Goal: Contribute content: Add original content to the website for others to see

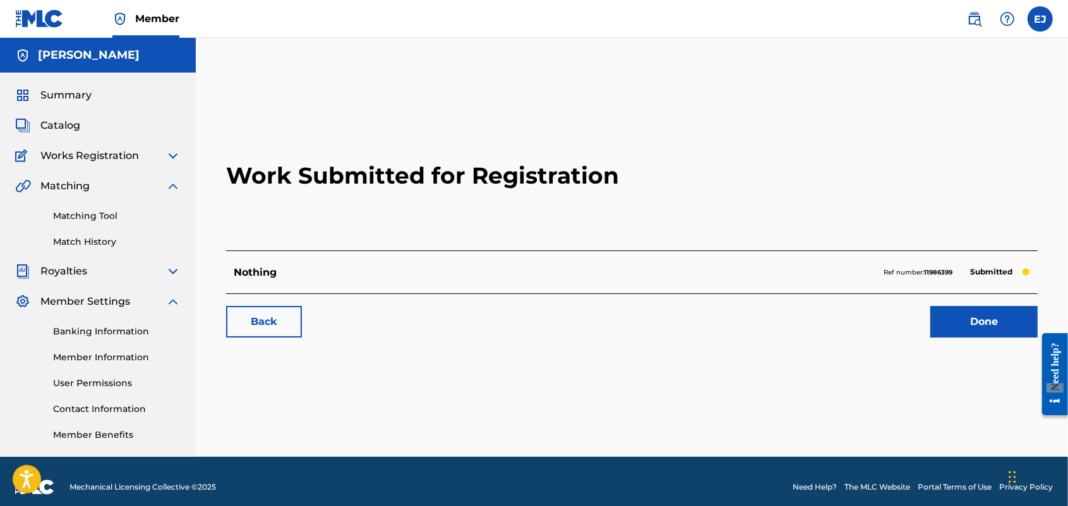
click at [984, 323] on link "Done" at bounding box center [983, 322] width 107 height 32
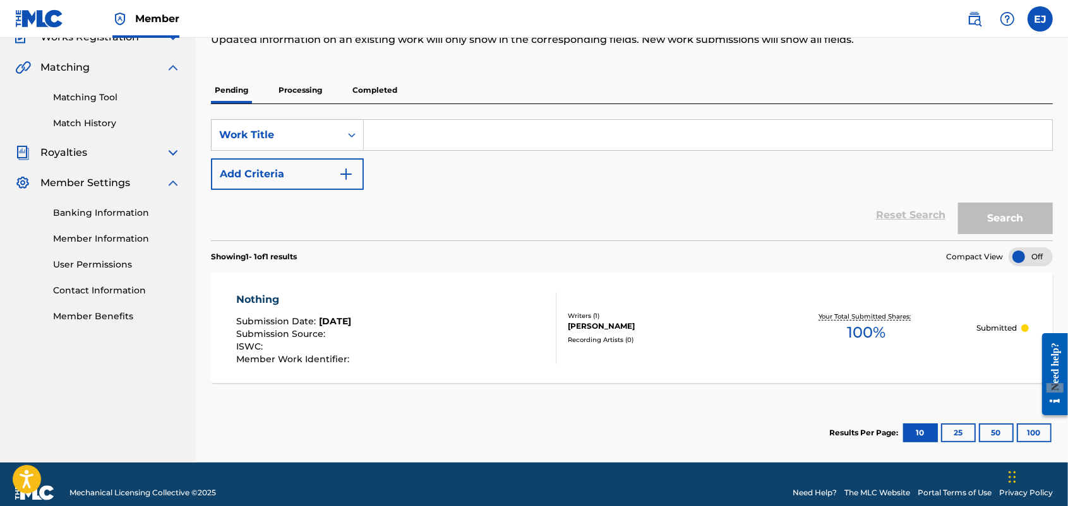
scroll to position [136, 0]
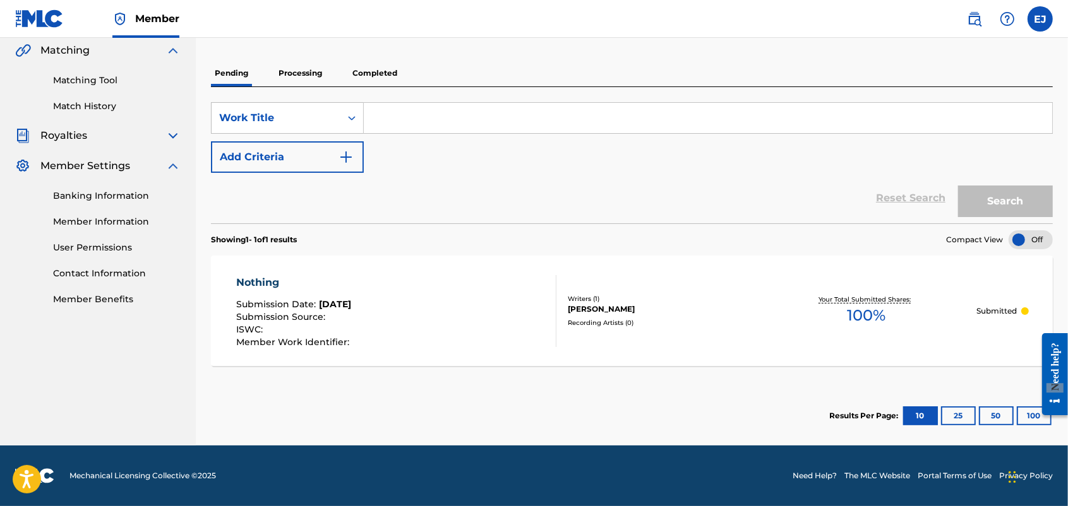
click at [457, 125] on input "Search Form" at bounding box center [708, 118] width 688 height 30
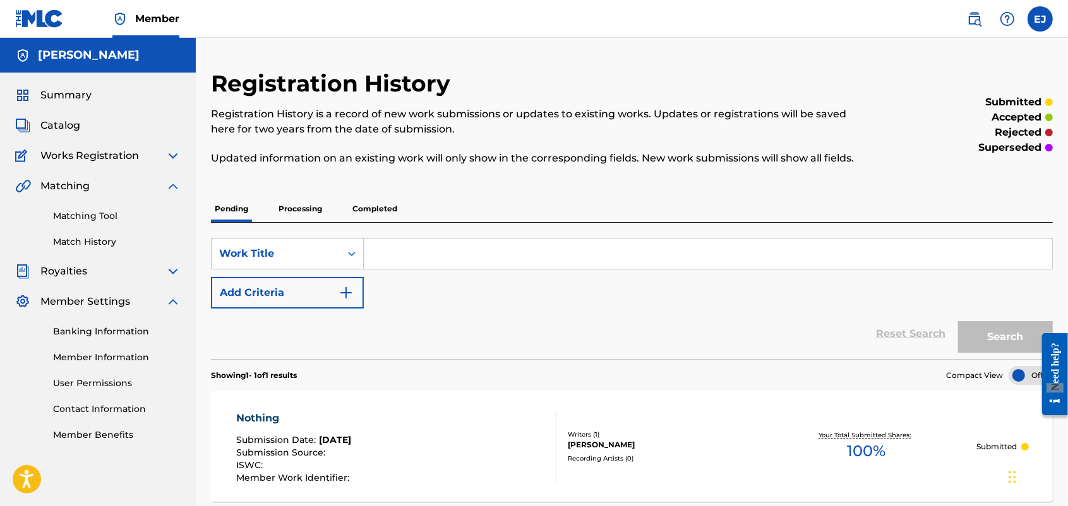
click at [56, 143] on div "Summary Catalog Works Registration Claiming Tool Individual Registration Tool B…" at bounding box center [98, 265] width 196 height 385
click at [170, 150] on img at bounding box center [172, 155] width 15 height 15
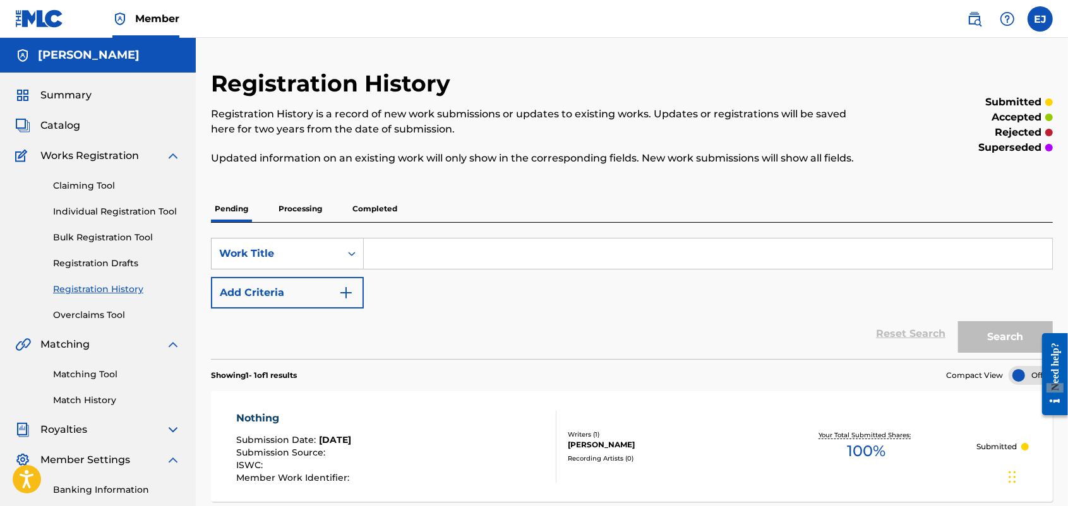
click at [92, 54] on h5 "[PERSON_NAME]" at bounding box center [89, 55] width 102 height 15
click at [61, 133] on span "Catalog" at bounding box center [60, 125] width 40 height 15
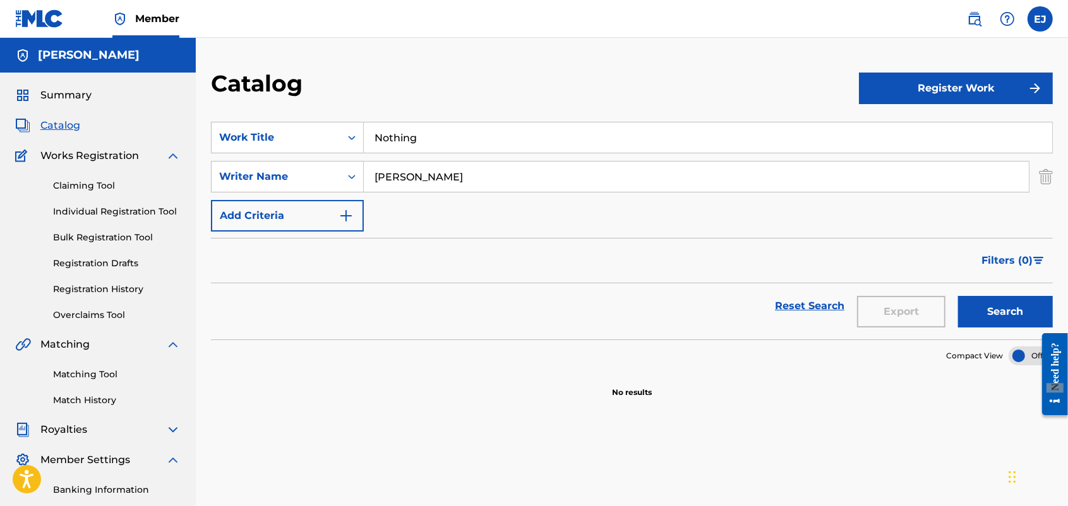
click at [945, 80] on button "Register Work" at bounding box center [956, 89] width 194 height 32
click at [912, 126] on link "Individual" at bounding box center [956, 129] width 194 height 30
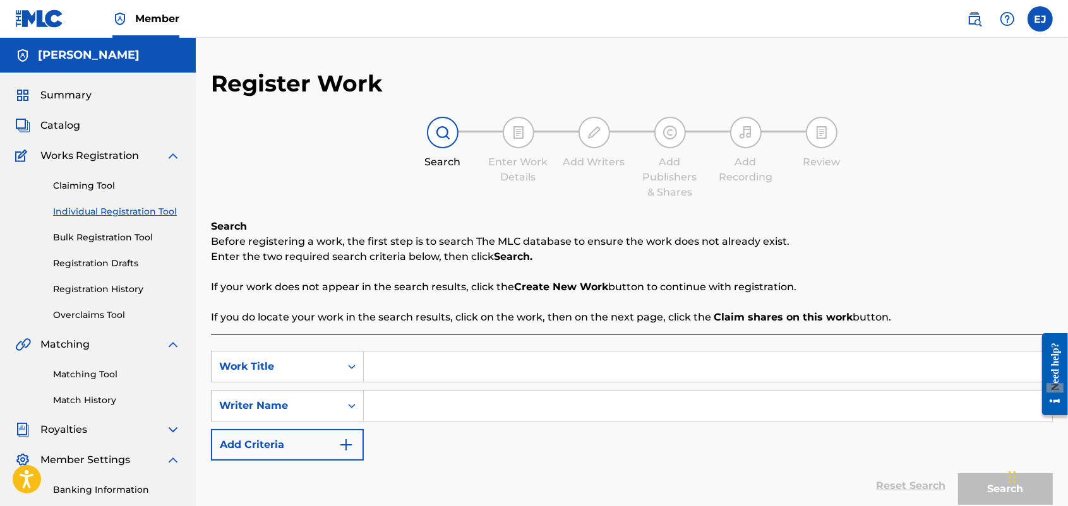
click at [451, 360] on input "Search Form" at bounding box center [708, 367] width 688 height 30
type input "Wanna"
click at [410, 406] on input "Search Form" at bounding box center [708, 406] width 688 height 30
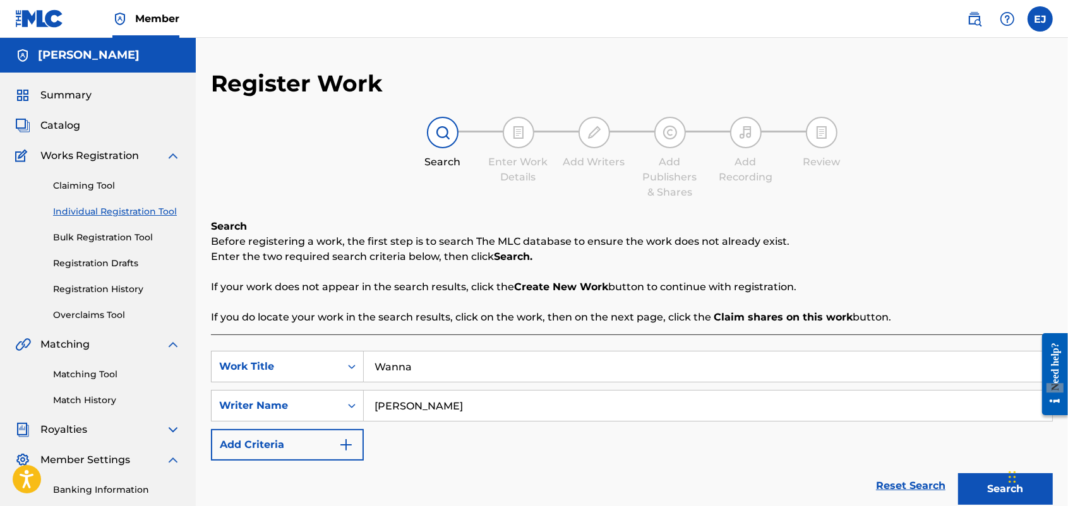
type input "[PERSON_NAME]"
click at [345, 446] on img "Search Form" at bounding box center [345, 445] width 15 height 15
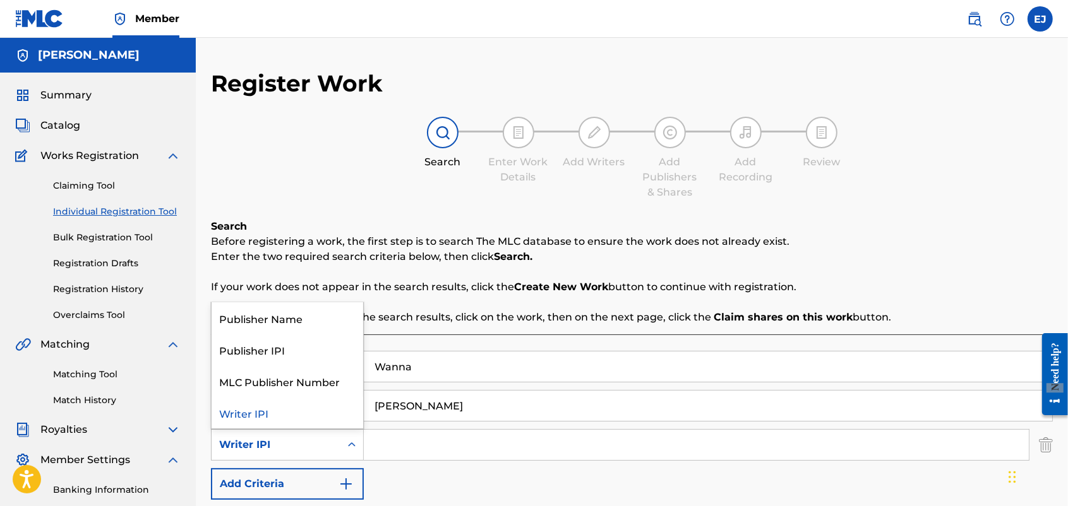
click at [246, 449] on div "Writer IPI" at bounding box center [276, 445] width 114 height 15
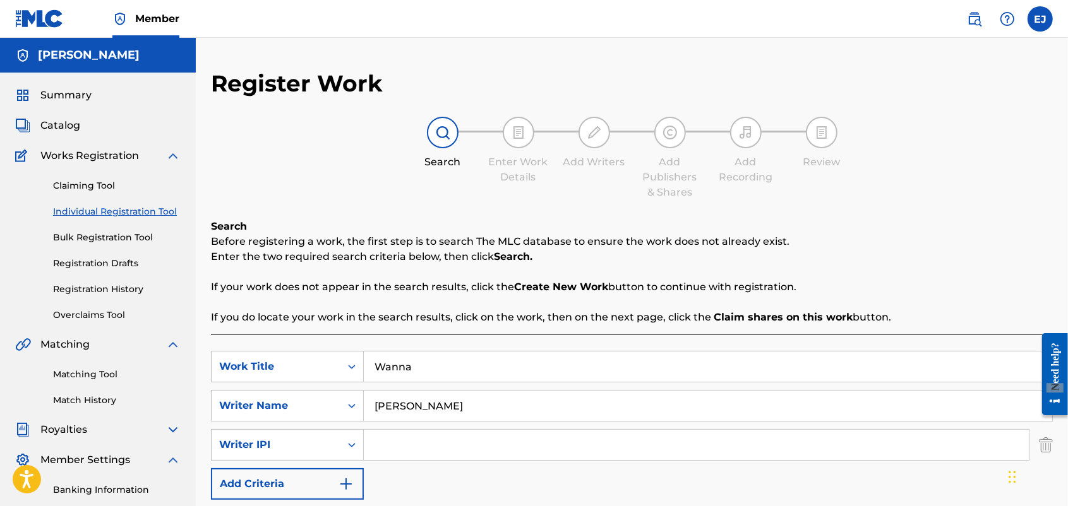
click at [357, 438] on div "Search Form" at bounding box center [351, 445] width 23 height 23
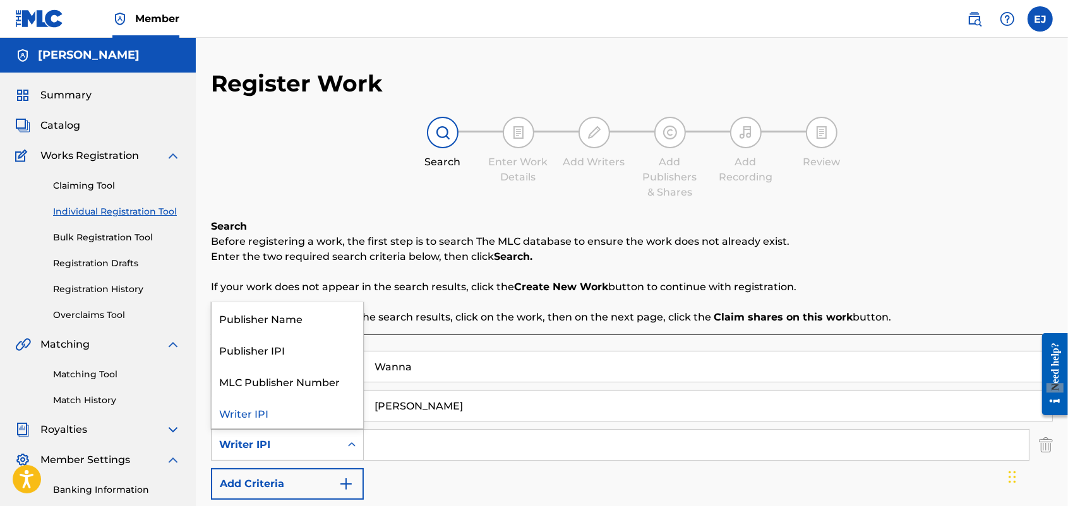
drag, startPoint x: 357, startPoint y: 439, endPoint x: 346, endPoint y: 446, distance: 12.8
click at [346, 446] on icon "Search Form" at bounding box center [351, 445] width 13 height 13
click at [348, 443] on icon "Search Form" at bounding box center [351, 445] width 13 height 13
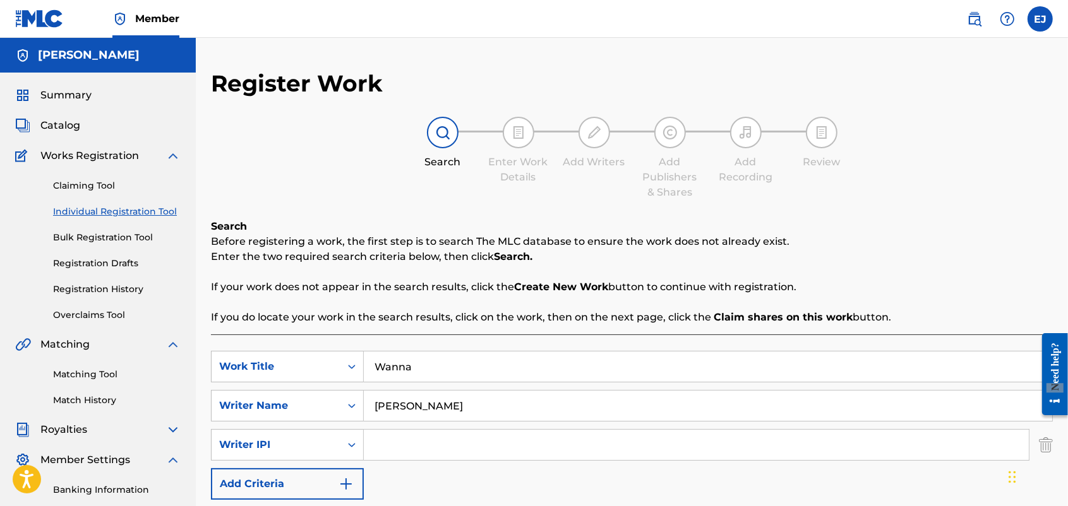
click at [1047, 443] on img "Search Form" at bounding box center [1046, 445] width 14 height 32
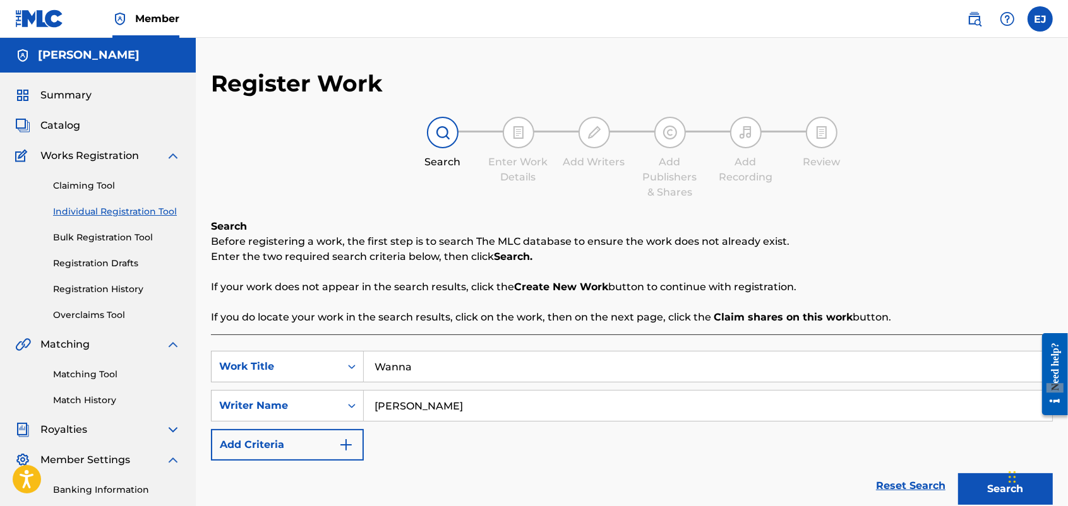
click at [974, 486] on button "Search" at bounding box center [1005, 490] width 95 height 32
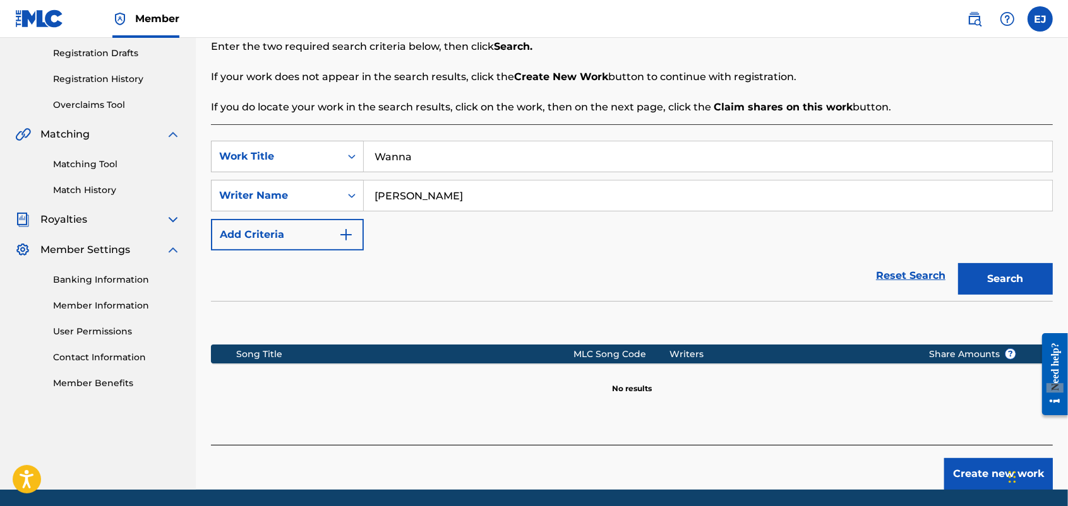
scroll to position [215, 0]
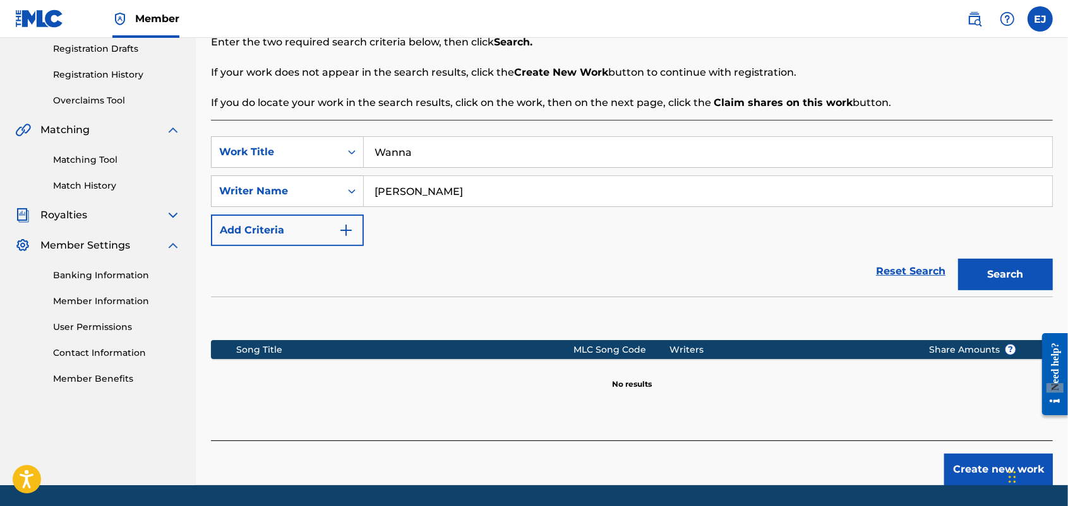
click at [977, 470] on button "Create new work" at bounding box center [998, 470] width 109 height 32
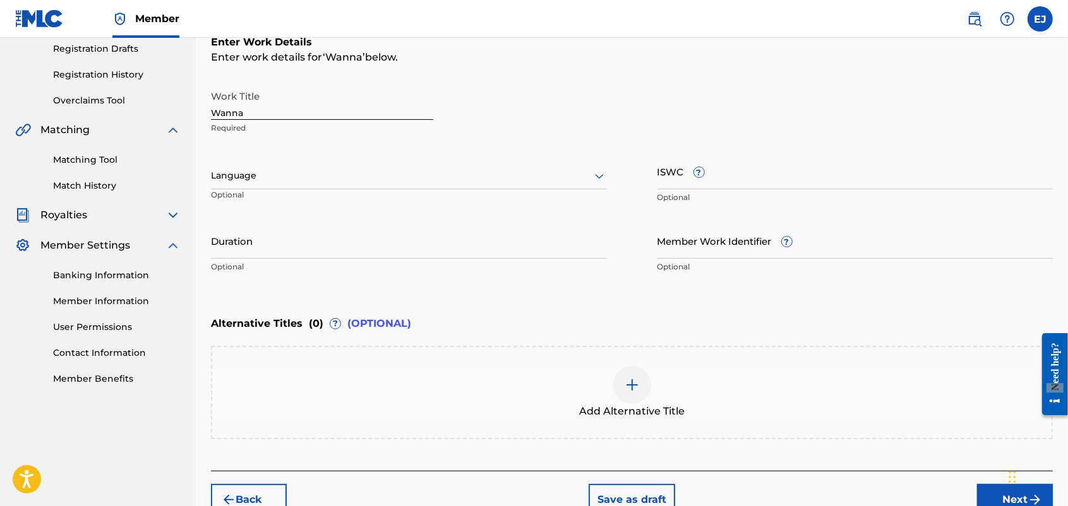
click at [597, 175] on icon at bounding box center [599, 176] width 9 height 5
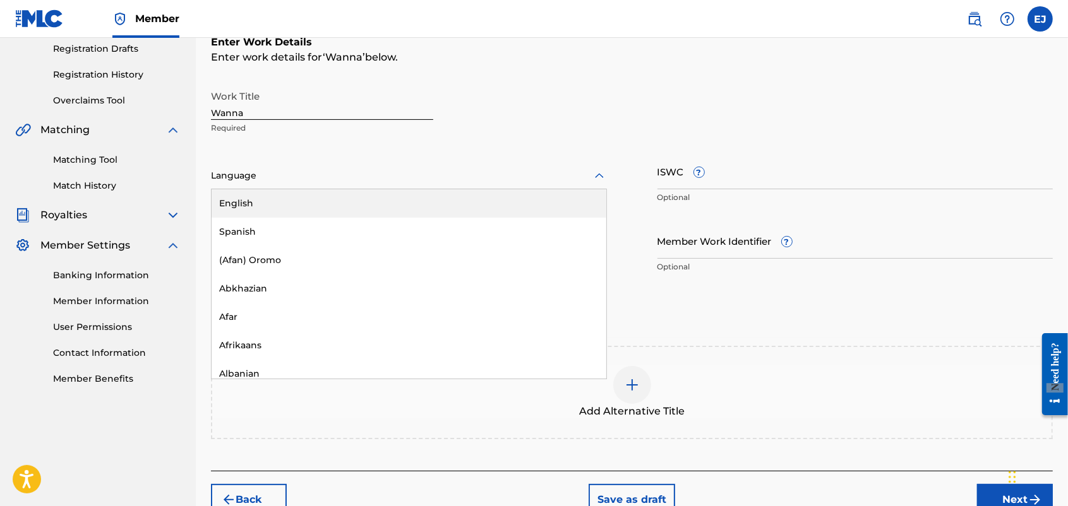
click at [256, 204] on div "English" at bounding box center [409, 203] width 395 height 28
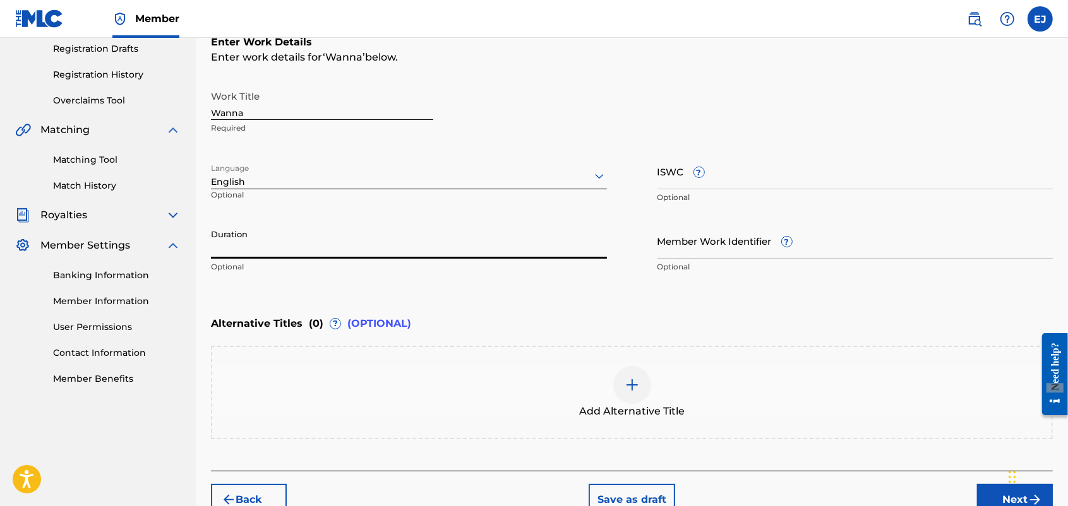
click at [250, 245] on input "Duration" at bounding box center [409, 241] width 396 height 36
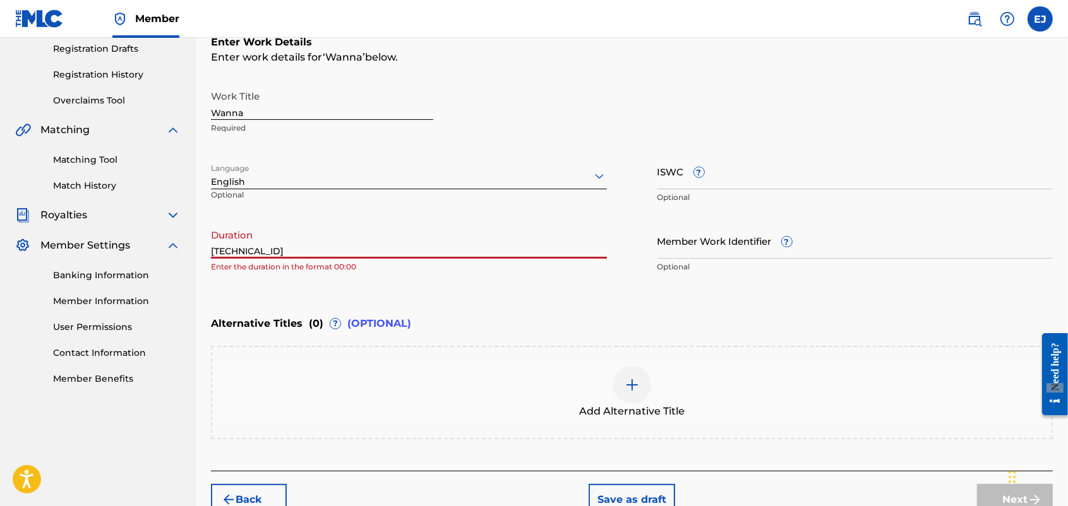
click at [212, 248] on input "[TECHNICAL_ID]" at bounding box center [409, 241] width 396 height 36
click at [463, 304] on div "Enter Work Details Enter work details for ‘ Wanna ’ below. Work Title Wanna Req…" at bounding box center [632, 157] width 842 height 306
click at [508, 302] on div "Enter Work Details Enter work details for ‘ Wanna ’ below. Work Title Wanna Req…" at bounding box center [632, 157] width 842 height 306
click at [215, 254] on input "[TECHNICAL_ID]" at bounding box center [409, 241] width 396 height 36
click at [241, 247] on input "[TECHNICAL_ID]" at bounding box center [409, 241] width 396 height 36
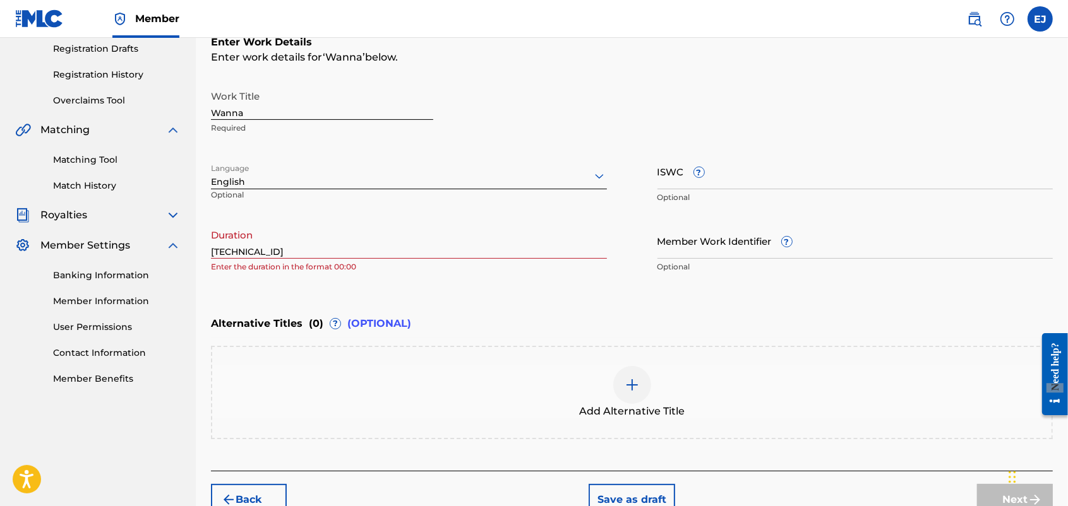
click at [325, 289] on div "Enter Work Details Enter work details for ‘ Wanna ’ below. Work Title Wanna Req…" at bounding box center [632, 157] width 842 height 306
click at [283, 248] on input "[TECHNICAL_ID]" at bounding box center [409, 241] width 396 height 36
type input "0"
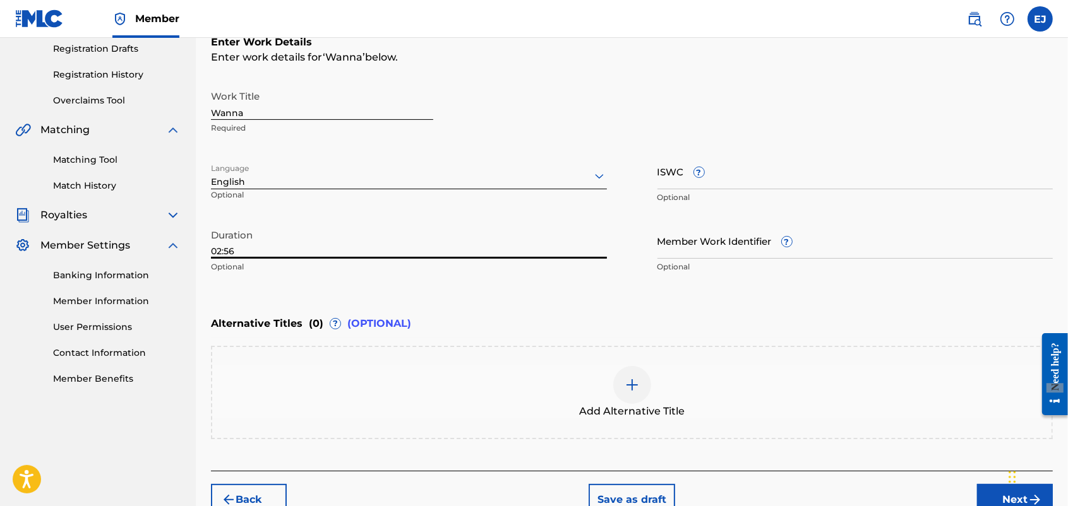
type input "02:56"
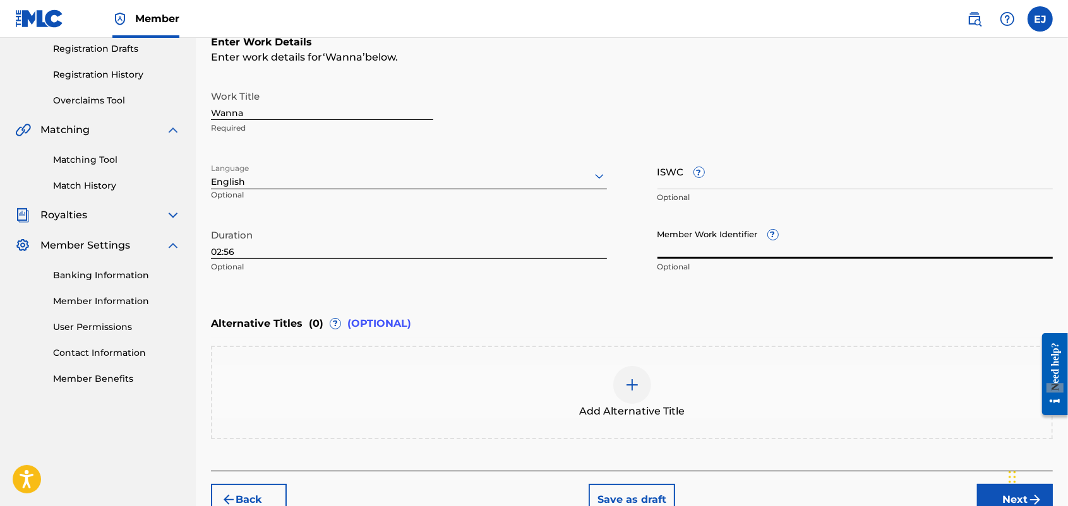
click at [683, 223] on input "Member Work Identifier ?" at bounding box center [855, 241] width 396 height 36
click at [993, 493] on button "Next" at bounding box center [1015, 500] width 76 height 32
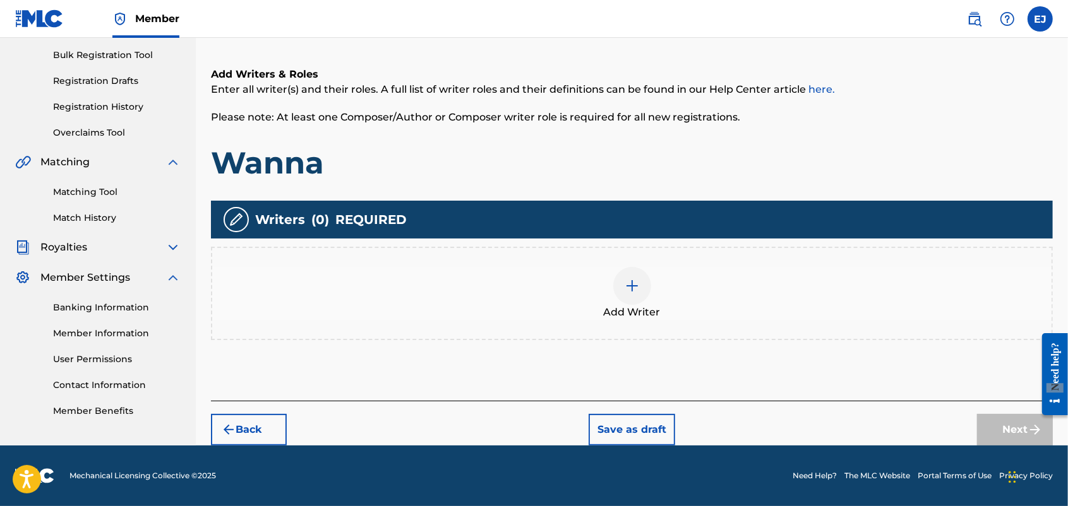
scroll to position [57, 0]
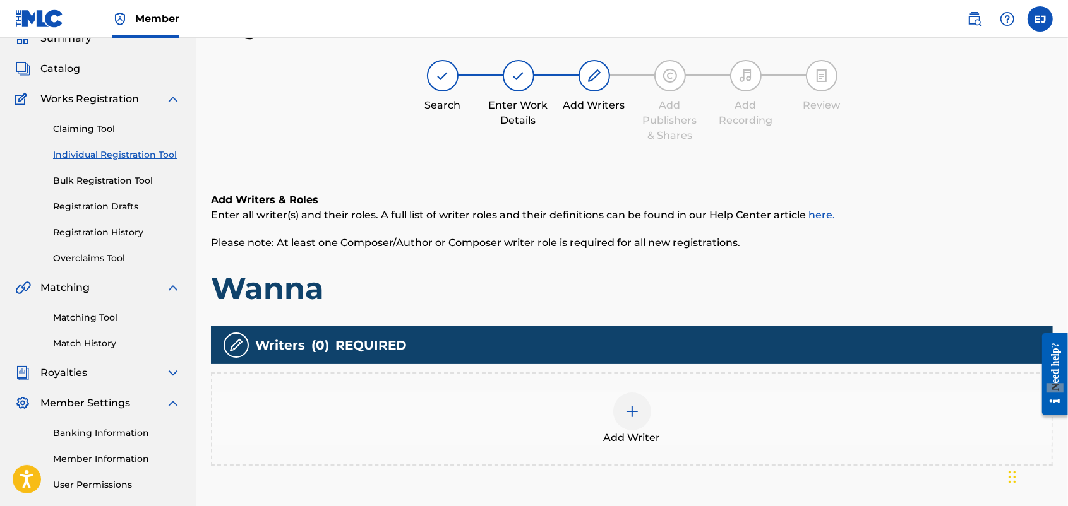
click at [635, 408] on img at bounding box center [632, 411] width 15 height 15
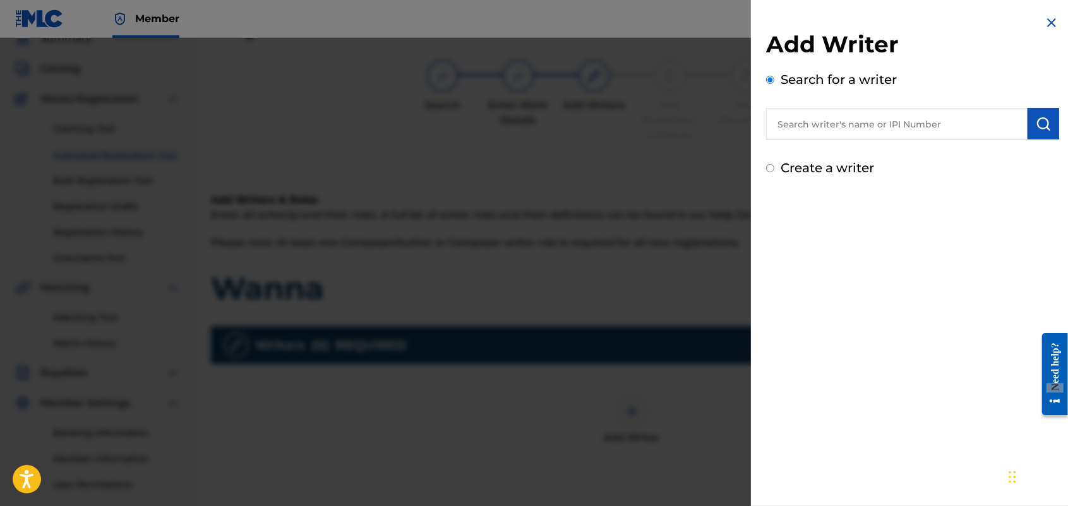
click at [809, 131] on input "text" at bounding box center [896, 124] width 261 height 32
click at [768, 167] on input "Create a writer" at bounding box center [770, 168] width 8 height 8
radio input "false"
radio input "true"
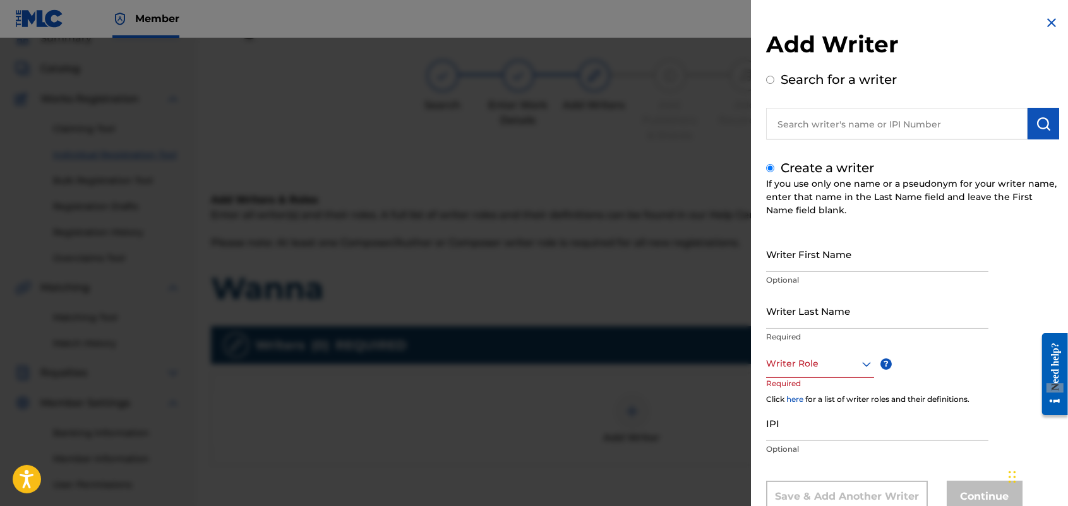
click at [806, 260] on input "Writer First Name" at bounding box center [877, 254] width 222 height 36
type input "[PERSON_NAME]"
click at [794, 335] on p "Required" at bounding box center [877, 337] width 222 height 11
click at [793, 319] on input "Writer Last Name" at bounding box center [877, 311] width 222 height 36
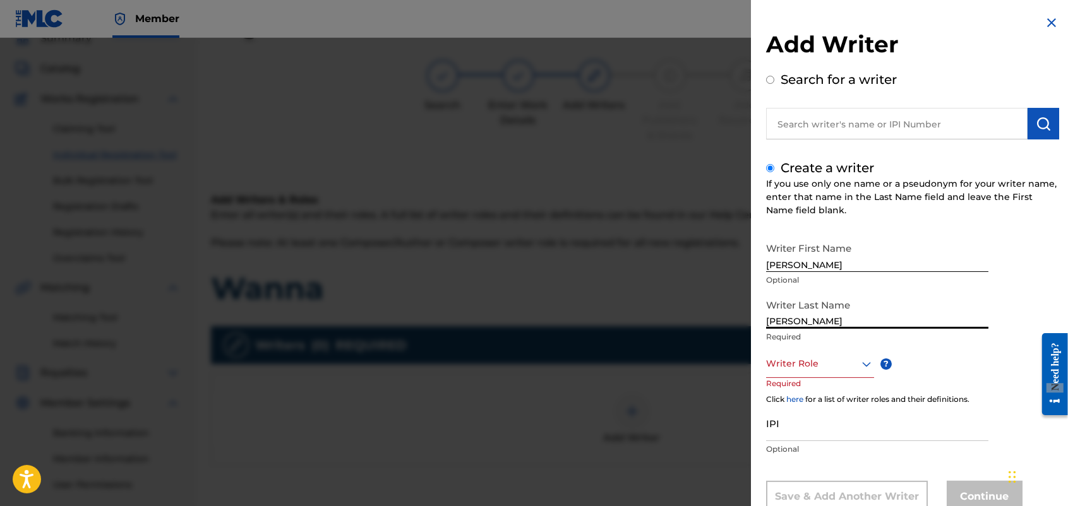
type input "[PERSON_NAME]"
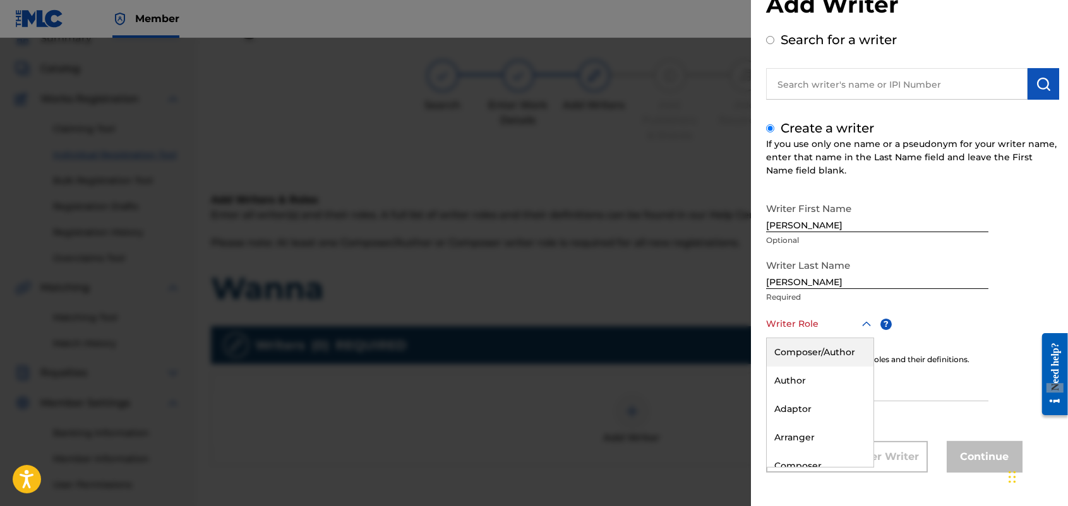
click at [867, 338] on div "8 results available. Use Up and Down to choose options, press Enter to select t…" at bounding box center [820, 324] width 108 height 28
click at [813, 349] on div "Composer/Author" at bounding box center [820, 352] width 107 height 28
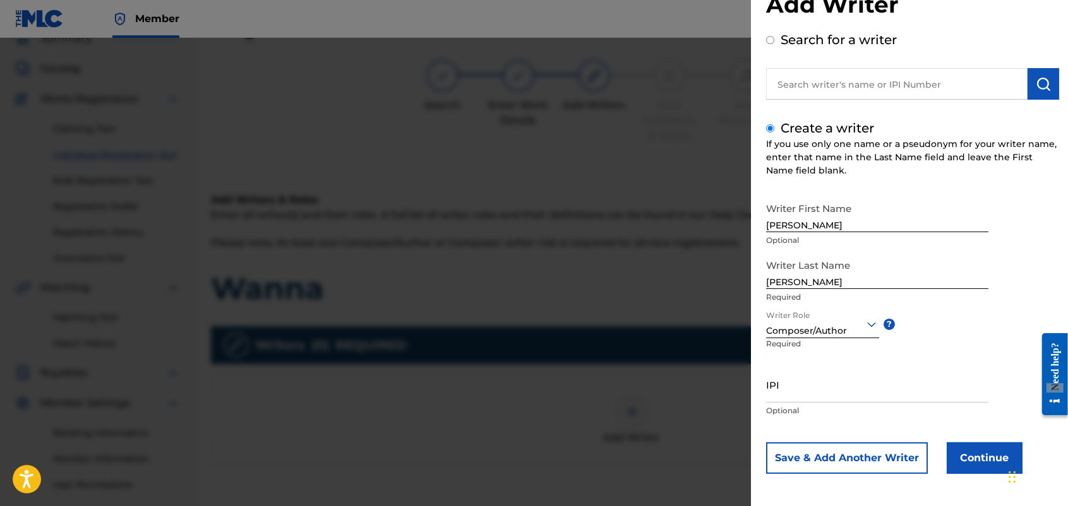
click at [983, 450] on button "Continue" at bounding box center [985, 459] width 76 height 32
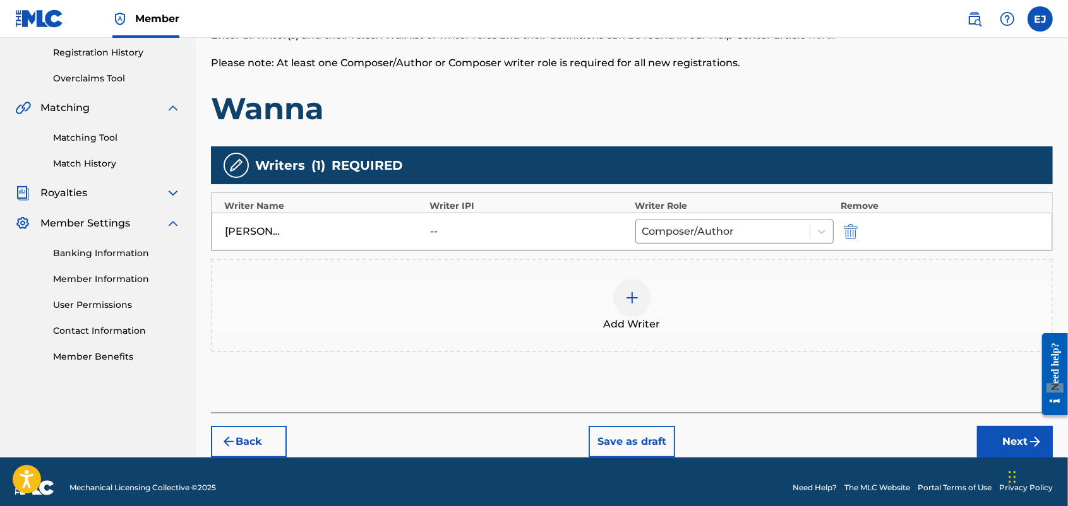
scroll to position [248, 0]
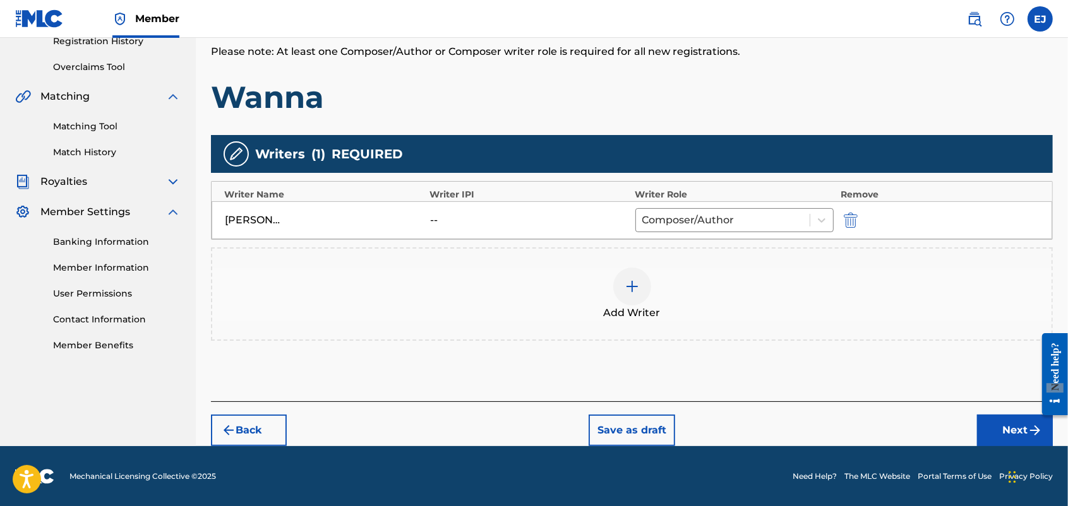
click at [1014, 428] on button "Next" at bounding box center [1015, 431] width 76 height 32
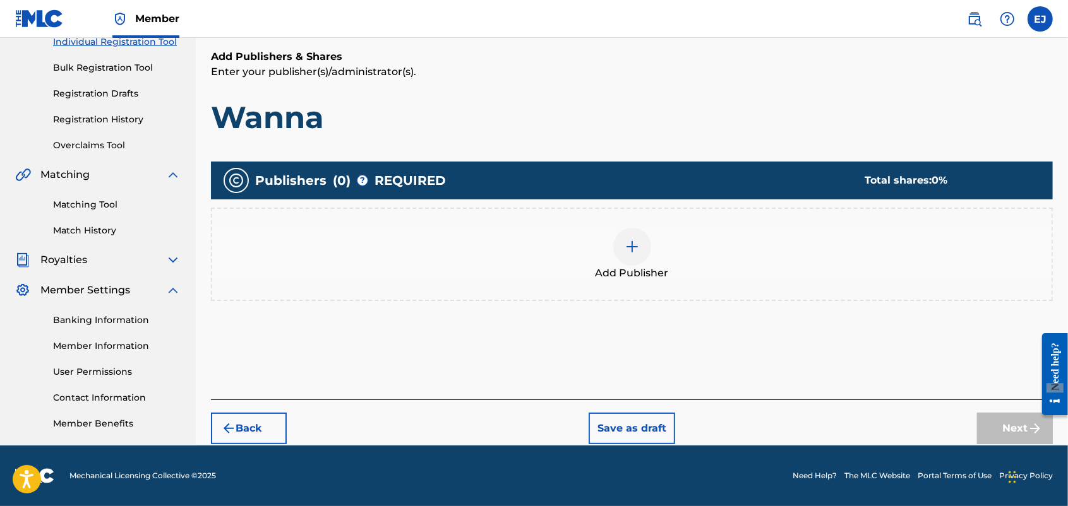
scroll to position [57, 0]
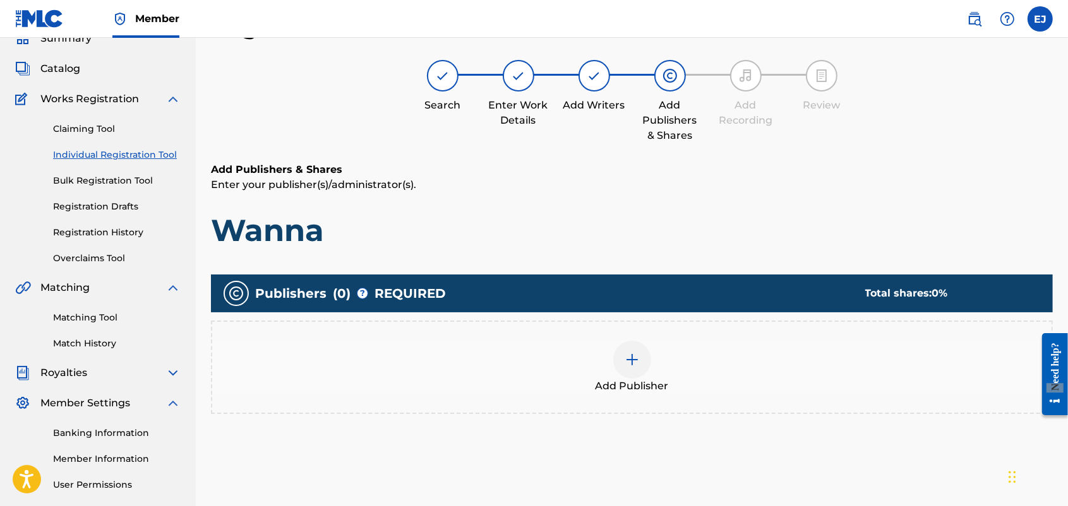
click at [636, 364] on img at bounding box center [632, 359] width 15 height 15
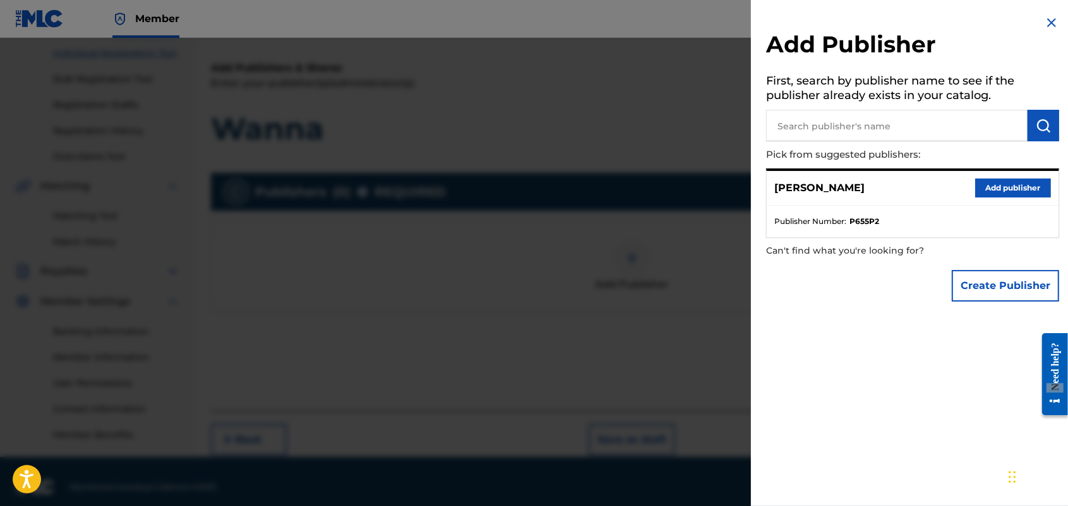
scroll to position [169, 0]
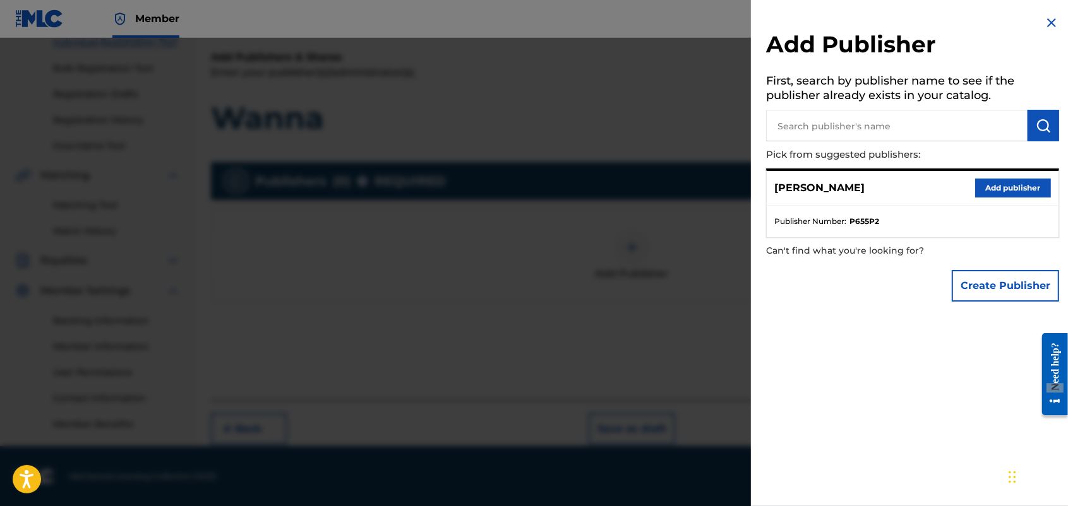
click at [853, 395] on div "Add Publisher First, search by publisher name to see if the publisher already e…" at bounding box center [912, 253] width 323 height 506
click at [998, 188] on button "Add publisher" at bounding box center [1013, 188] width 76 height 19
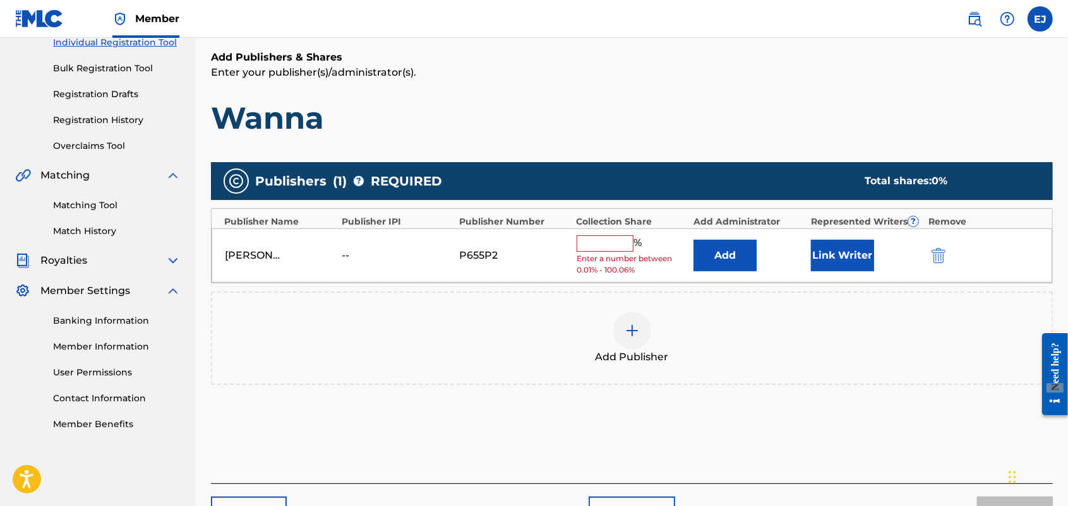
click at [604, 244] on input "text" at bounding box center [605, 244] width 57 height 16
type input "100"
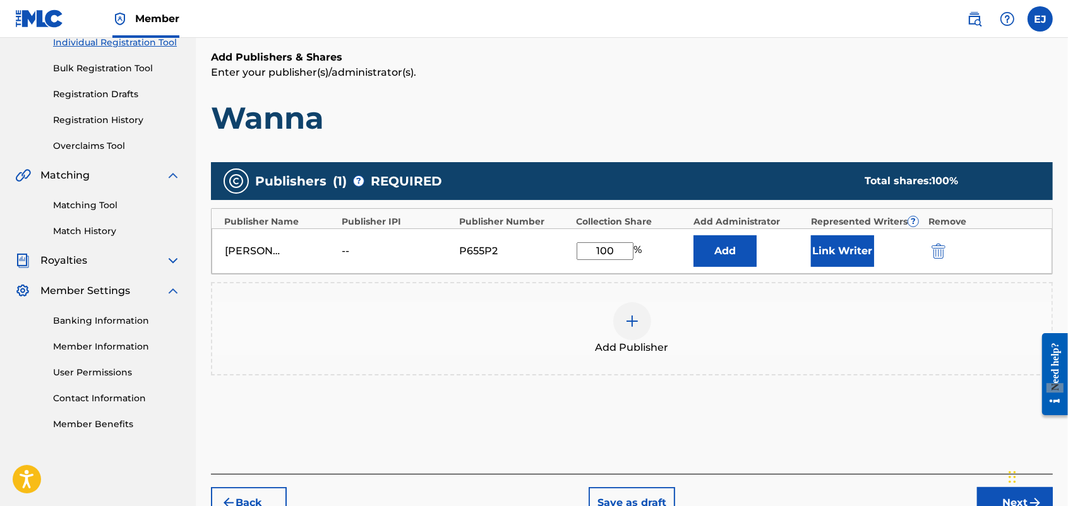
click at [991, 496] on button "Next" at bounding box center [1015, 503] width 76 height 32
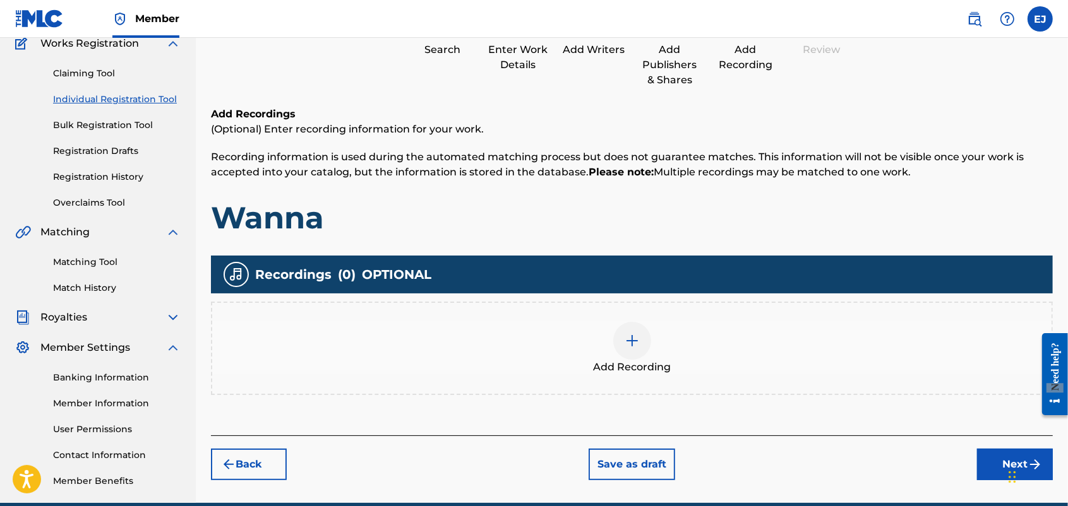
scroll to position [57, 0]
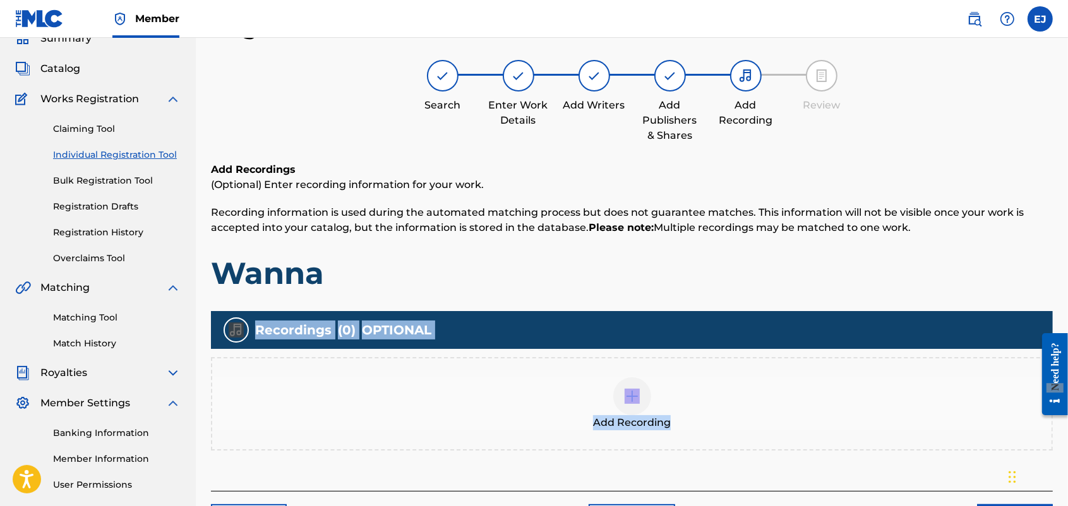
drag, startPoint x: 1067, startPoint y: 270, endPoint x: 1074, endPoint y: 360, distance: 89.9
click at [1067, 360] on html "Accessibility Screen-Reader Guide, Feedback, and Issue Reporting | New window C…" at bounding box center [534, 196] width 1068 height 506
drag, startPoint x: 1074, startPoint y: 360, endPoint x: 907, endPoint y: 392, distance: 169.8
click at [907, 392] on div "Add Recording" at bounding box center [631, 404] width 839 height 53
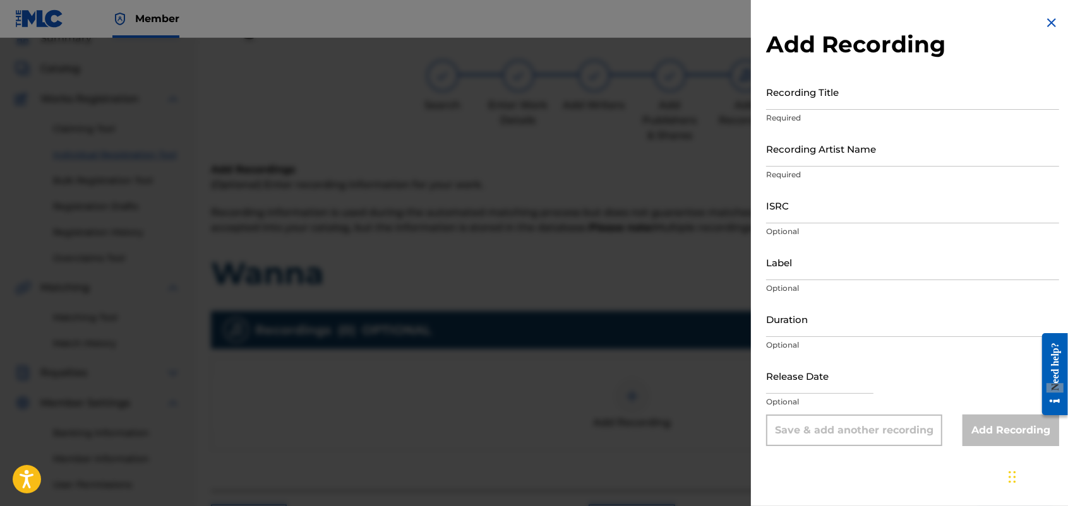
click at [892, 464] on div "Add Recording Recording Title Required Recording Artist Name Required ISRC Opti…" at bounding box center [912, 253] width 323 height 506
click at [790, 100] on input "Recording Title" at bounding box center [912, 92] width 293 height 36
type input "Wanna"
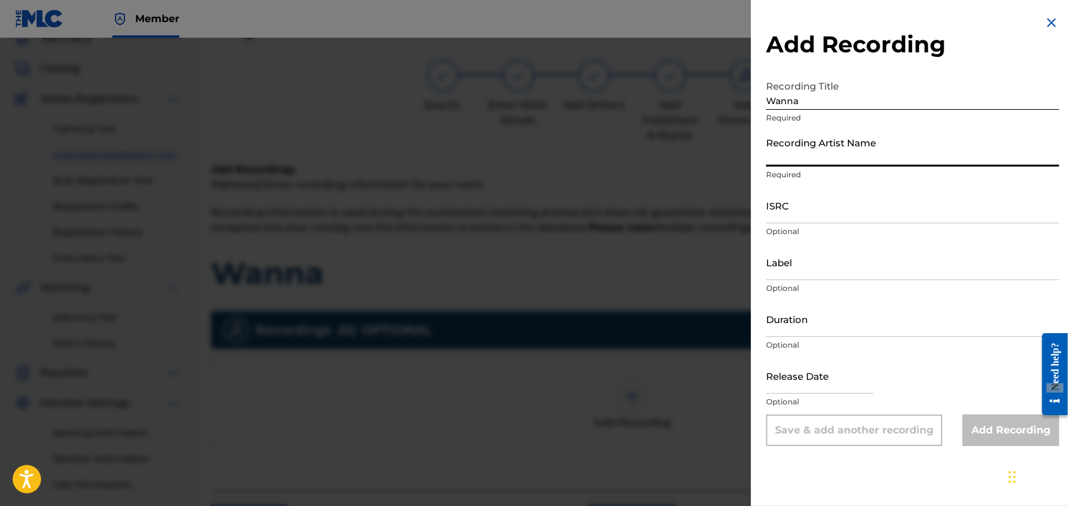
click at [806, 150] on input "Recording Artist Name" at bounding box center [912, 149] width 293 height 36
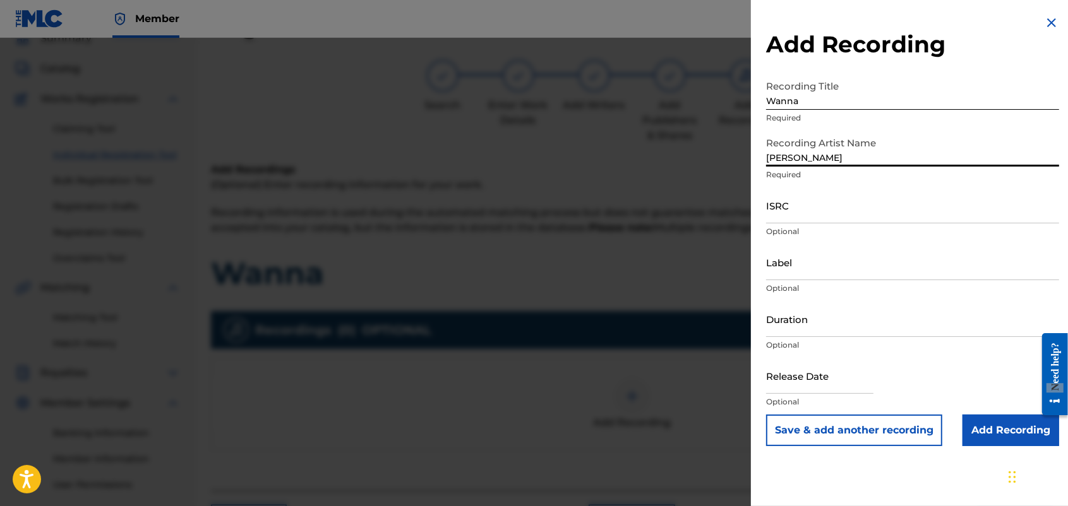
type input "[PERSON_NAME]"
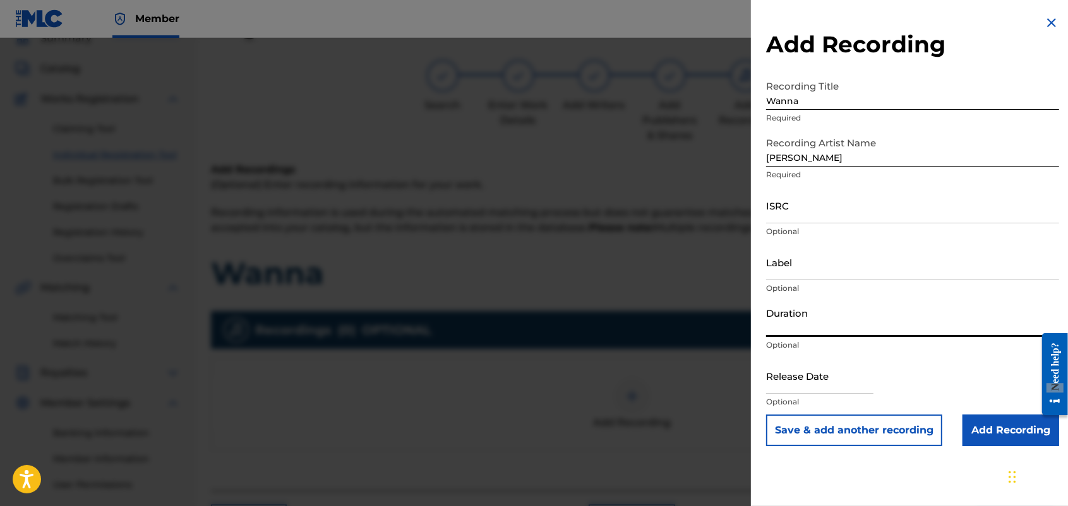
click at [812, 318] on input "Duration" at bounding box center [912, 319] width 293 height 36
type input "02:56"
click at [844, 380] on input "text" at bounding box center [819, 376] width 107 height 36
select select "7"
select select "2025"
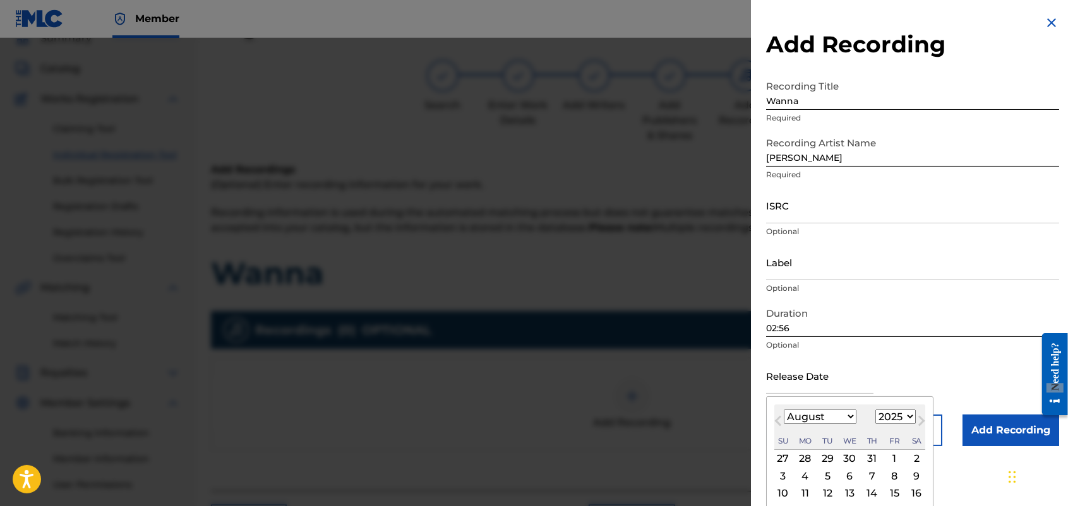
click at [844, 380] on input "text" at bounding box center [819, 376] width 107 height 36
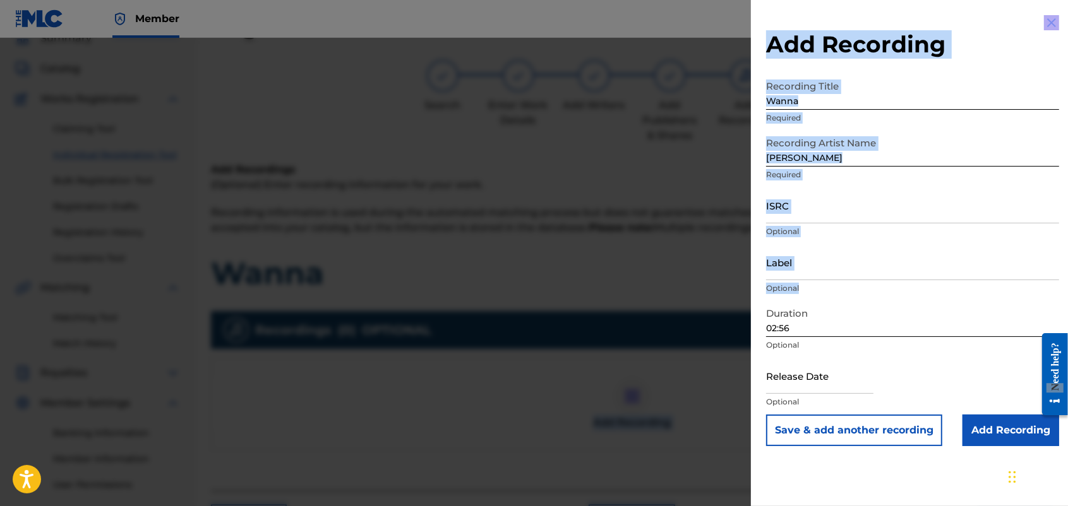
drag, startPoint x: 1067, startPoint y: 296, endPoint x: 1074, endPoint y: 348, distance: 52.9
click at [1067, 348] on html "Accessibility Screen-Reader Guide, Feedback, and Issue Reporting | New window C…" at bounding box center [534, 196] width 1068 height 506
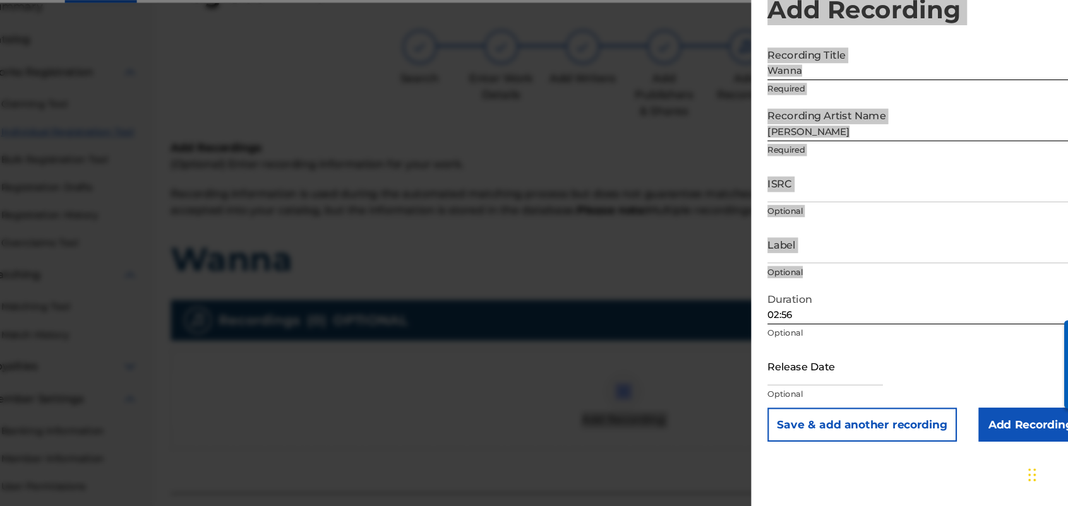
scroll to position [53, 0]
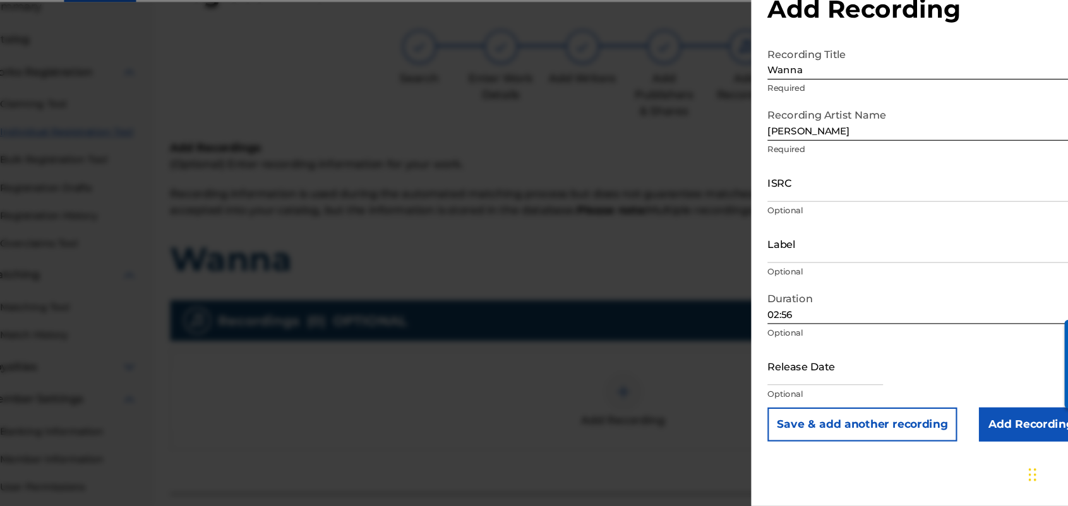
click at [765, 470] on div "Add Recording Recording Title Wanna Required Recording Artist Name [PERSON_NAME…" at bounding box center [912, 253] width 323 height 506
click at [892, 460] on div "Add Recording Recording Title Wanna Required Recording Artist Name [PERSON_NAME…" at bounding box center [912, 231] width 323 height 462
click at [972, 57] on h2 "Add Recording" at bounding box center [912, 44] width 293 height 28
click at [520, 231] on div at bounding box center [534, 291] width 1068 height 506
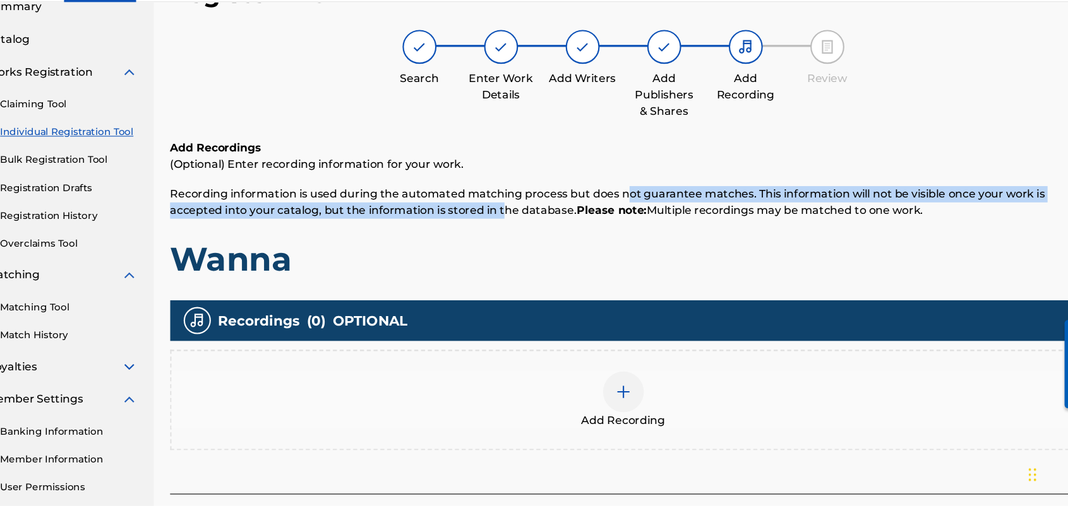
drag, startPoint x: 520, startPoint y: 231, endPoint x: 641, endPoint y: 222, distance: 121.0
click at [641, 222] on span "Recording information is used during the automated matching process but does no…" at bounding box center [617, 223] width 813 height 27
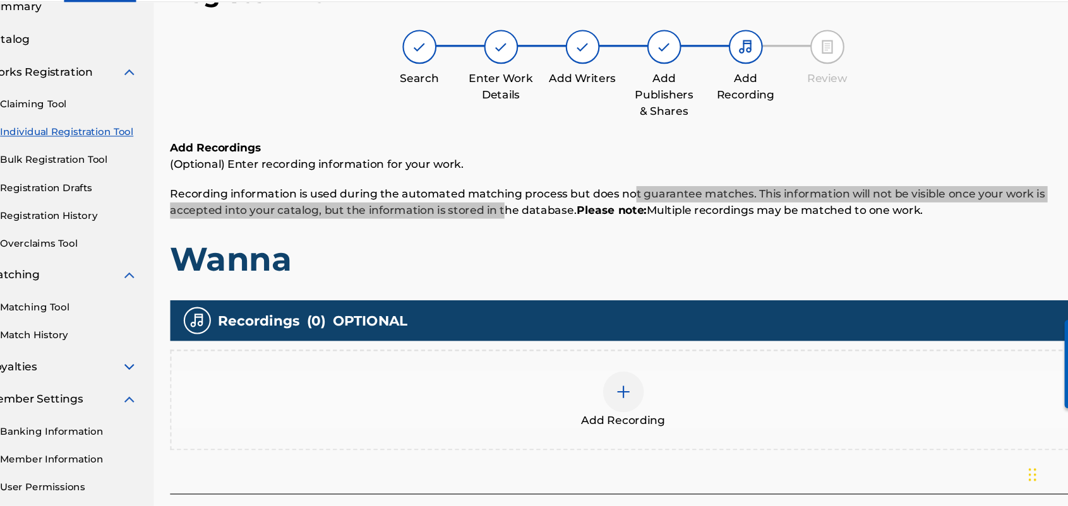
drag, startPoint x: 1064, startPoint y: 342, endPoint x: 1072, endPoint y: 389, distance: 48.1
click at [1067, 389] on div "Need help?" at bounding box center [1076, 360] width 26 height 82
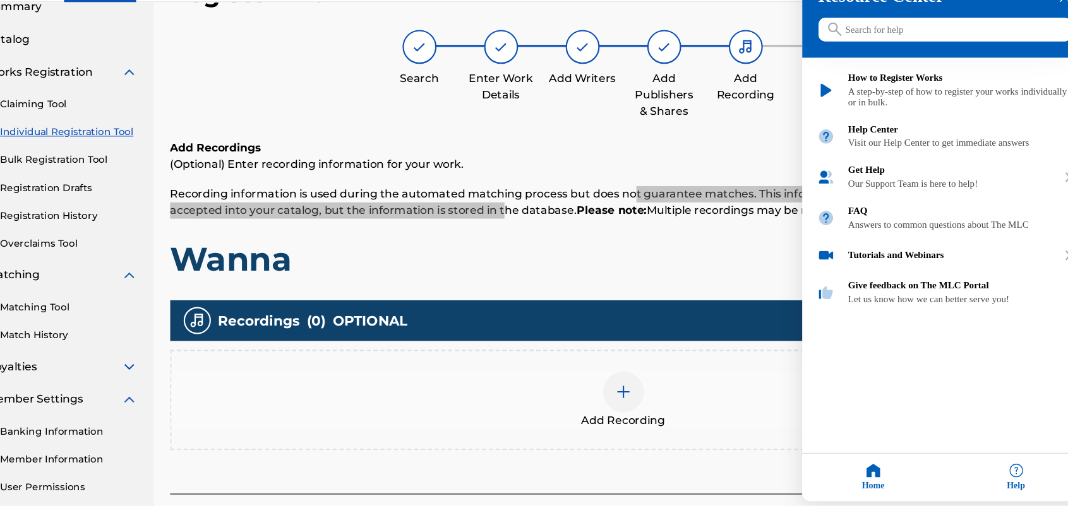
click at [661, 414] on div at bounding box center [477, 214] width 1068 height 506
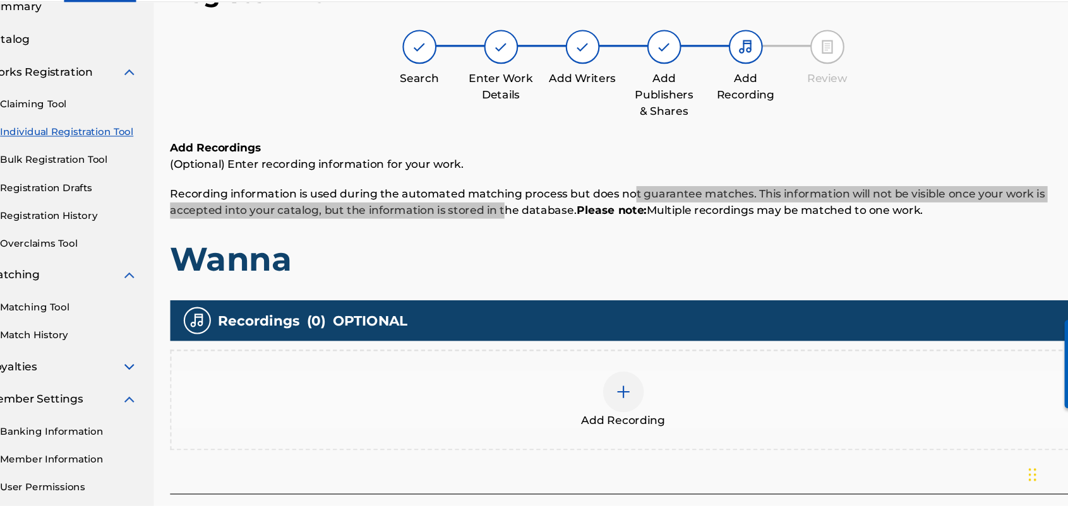
drag, startPoint x: 1065, startPoint y: 336, endPoint x: 1072, endPoint y: 388, distance: 52.9
click at [1067, 388] on div "Need help?" at bounding box center [1076, 360] width 26 height 82
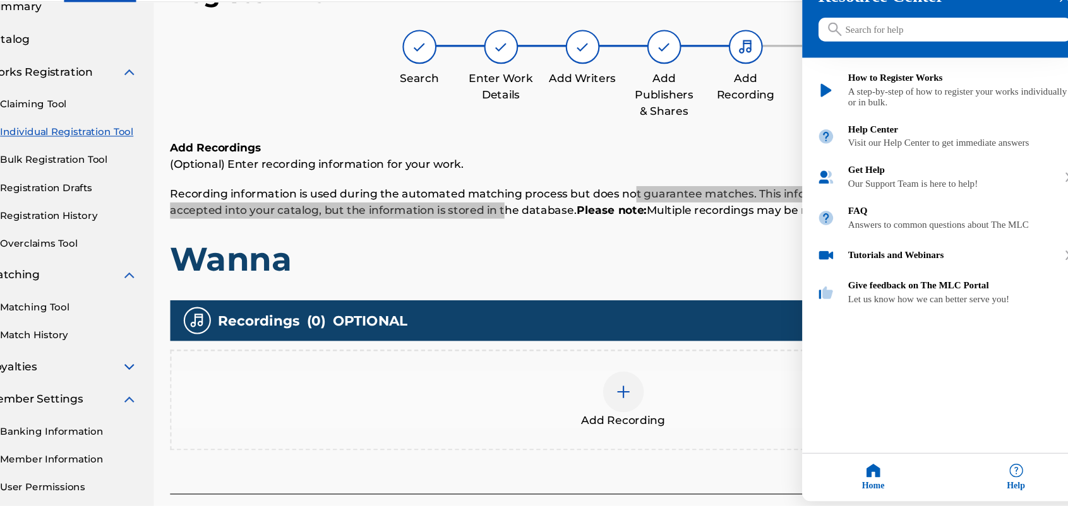
click at [658, 396] on div at bounding box center [477, 214] width 1068 height 506
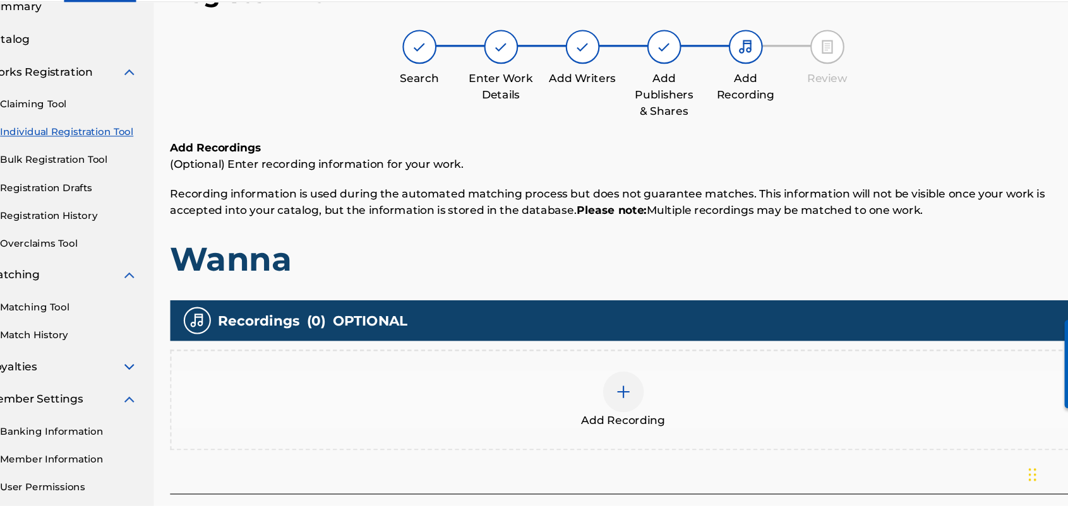
click at [715, 434] on div "Add Recording" at bounding box center [632, 407] width 842 height 93
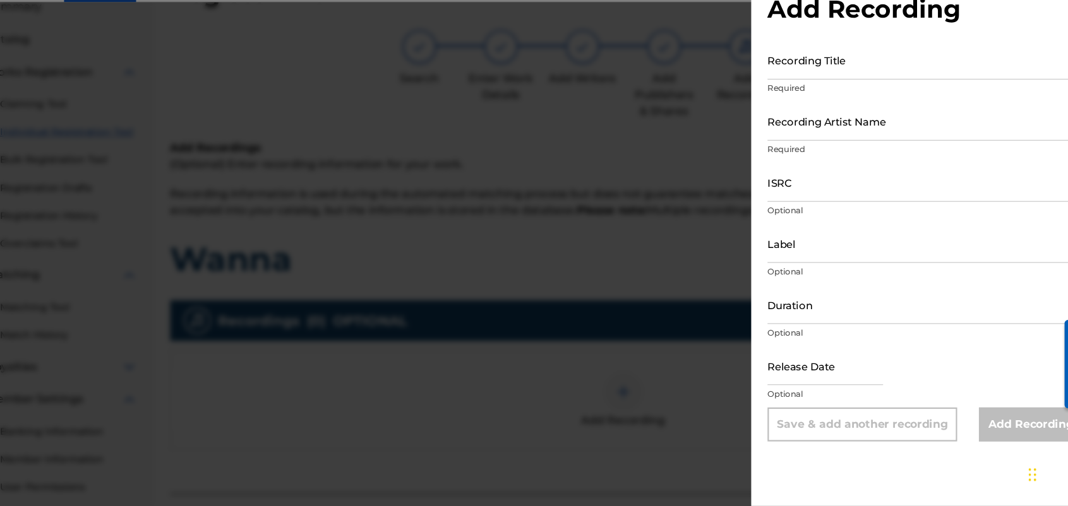
click at [863, 400] on p "Optional" at bounding box center [912, 402] width 293 height 11
click at [862, 397] on p "Optional" at bounding box center [912, 402] width 293 height 11
click at [974, 430] on div "Add Recording" at bounding box center [1010, 431] width 97 height 32
drag, startPoint x: 1061, startPoint y: 377, endPoint x: 1060, endPoint y: 402, distance: 25.3
click at [1060, 402] on div at bounding box center [1071, 360] width 35 height 102
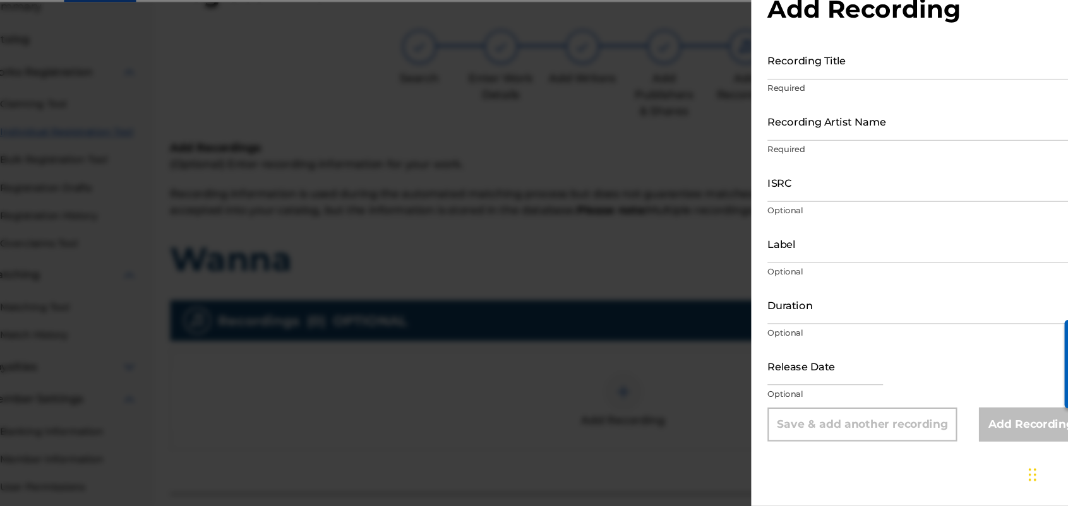
click at [656, 481] on div at bounding box center [534, 291] width 1068 height 506
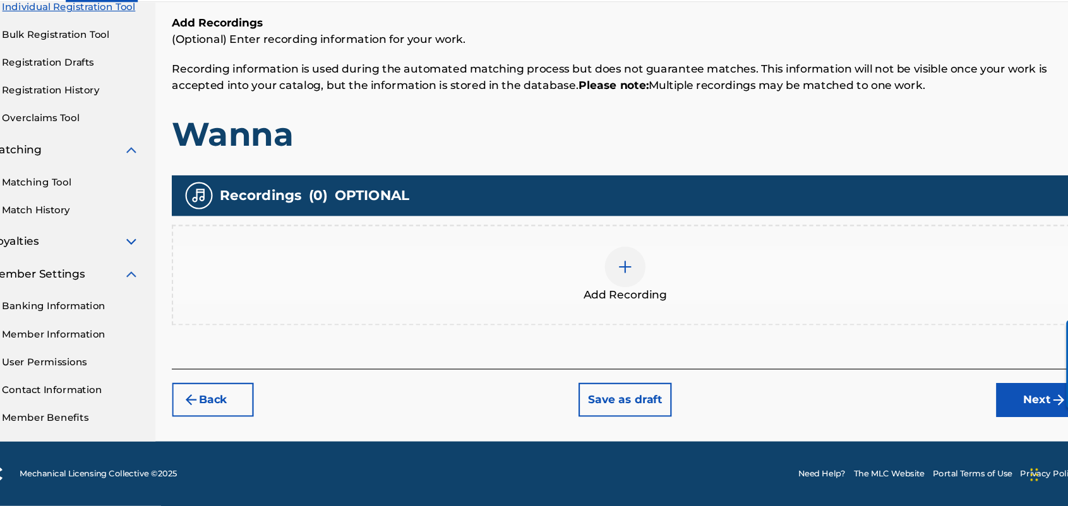
scroll to position [170, 0]
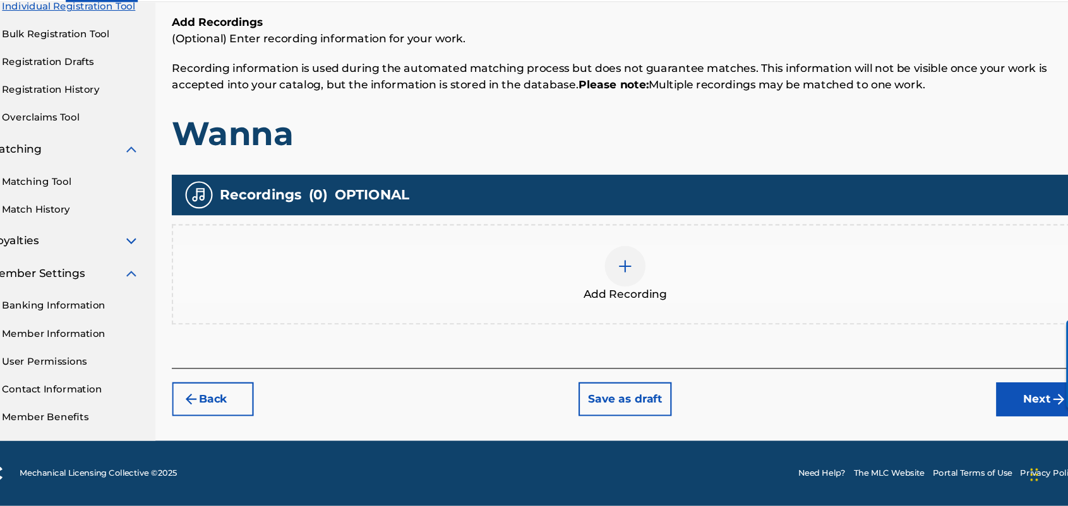
click at [995, 397] on button "Next" at bounding box center [1015, 407] width 76 height 32
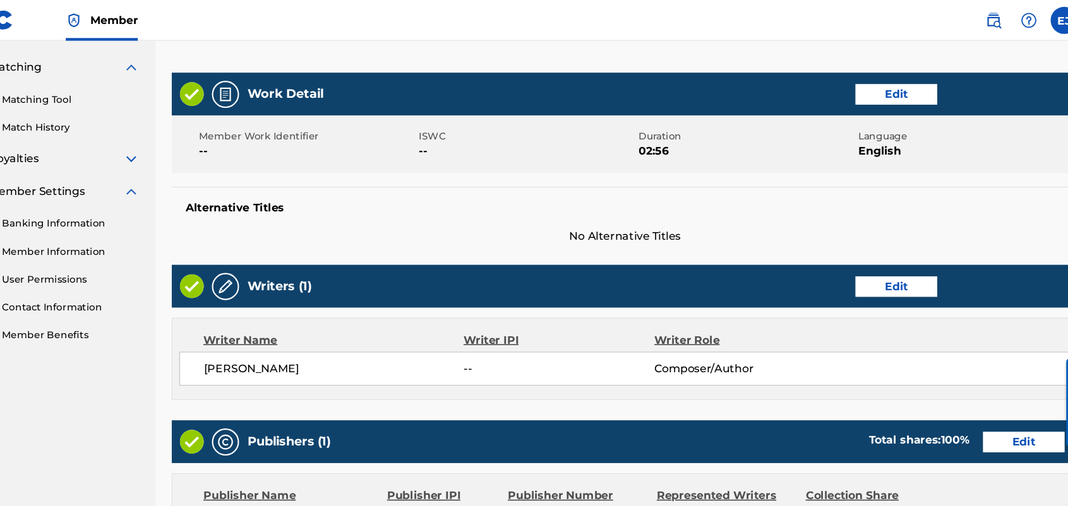
scroll to position [251, 0]
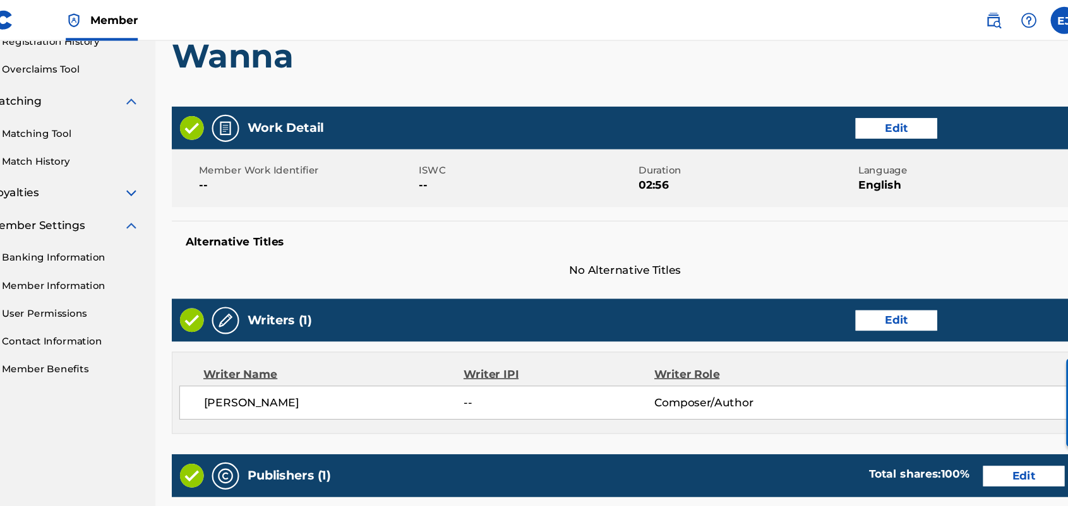
click at [281, 170] on span "--" at bounding box center [336, 172] width 201 height 15
click at [260, 119] on img at bounding box center [260, 119] width 15 height 15
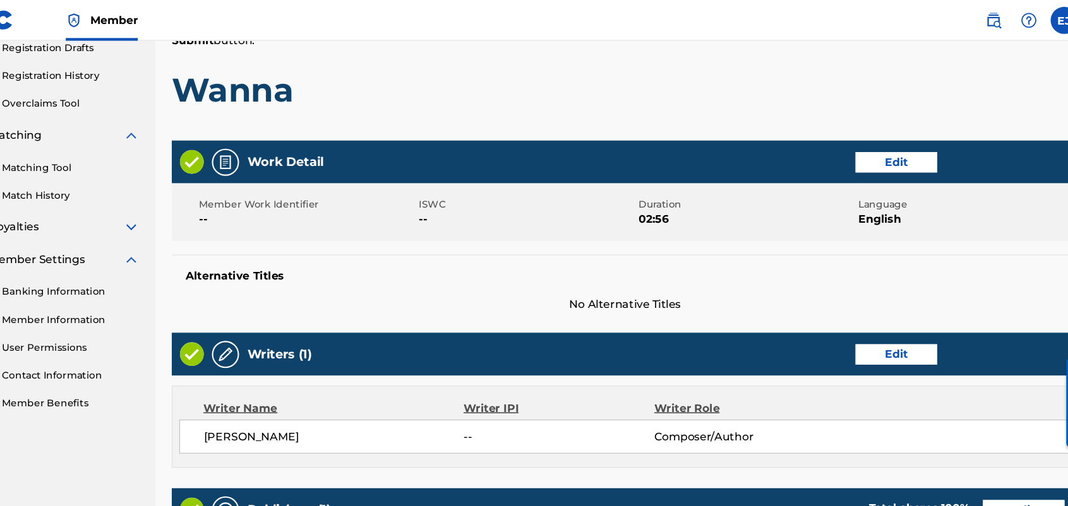
click at [882, 146] on button "Edit" at bounding box center [884, 150] width 76 height 19
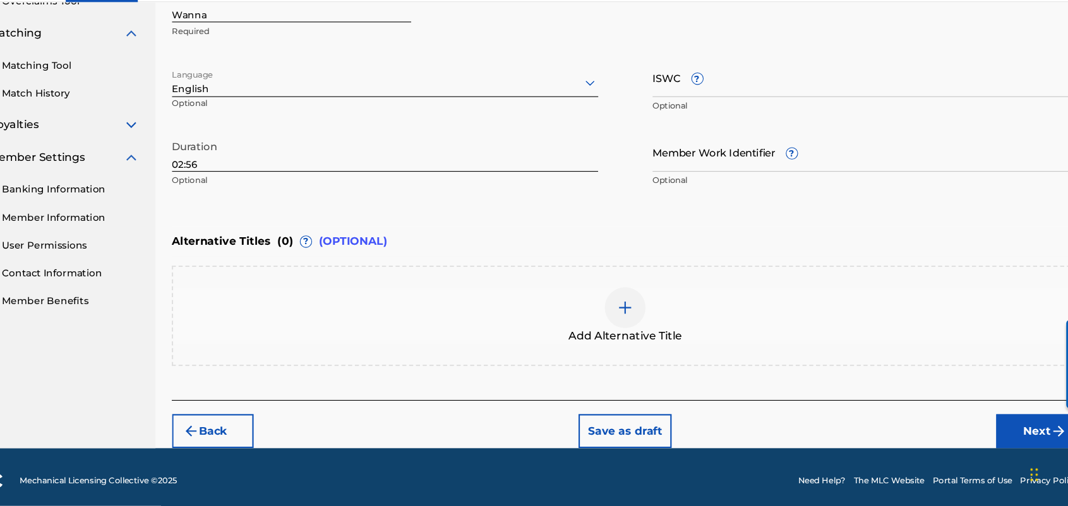
scroll to position [284, 0]
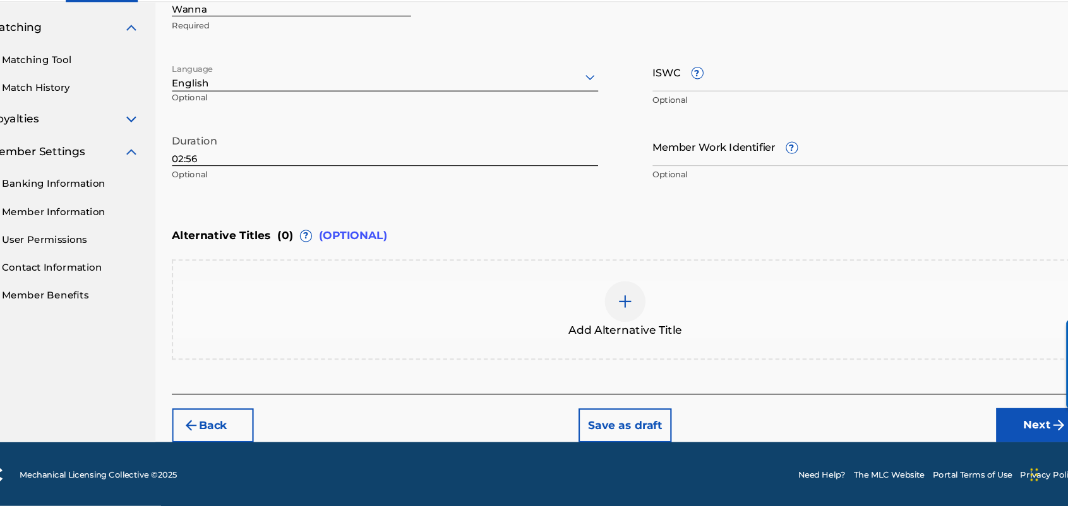
click at [1005, 426] on button "Next" at bounding box center [1015, 431] width 76 height 32
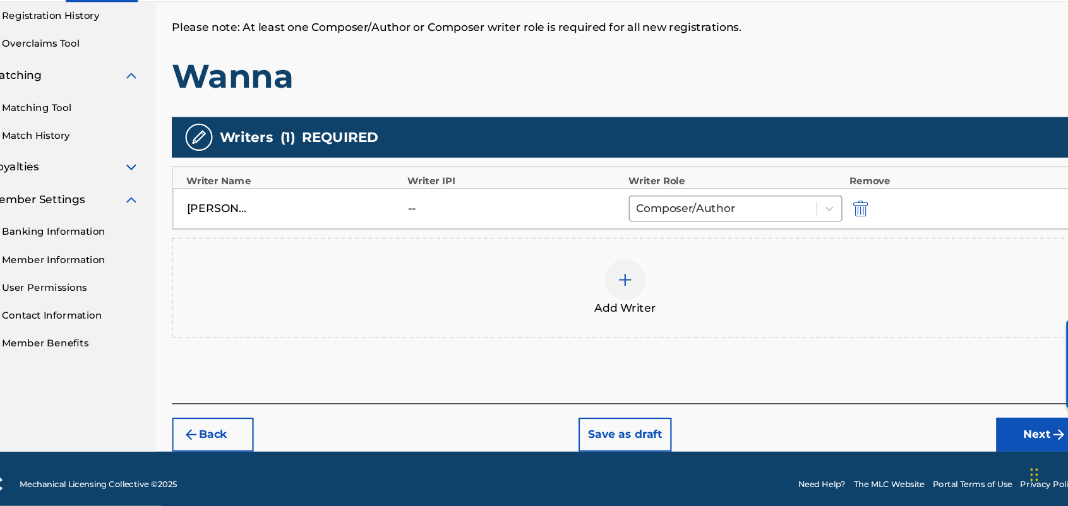
scroll to position [249, 0]
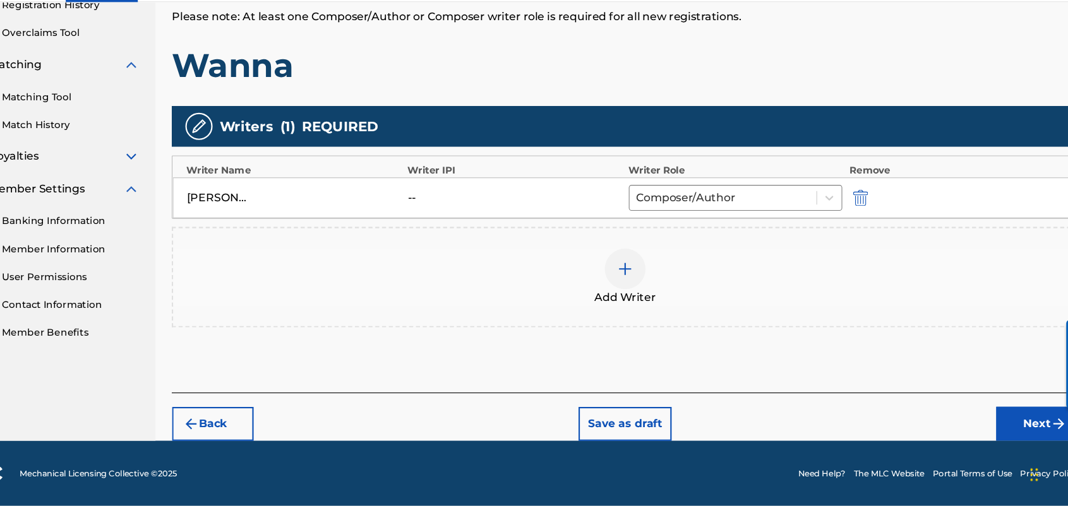
click at [1002, 427] on button "Next" at bounding box center [1015, 430] width 76 height 32
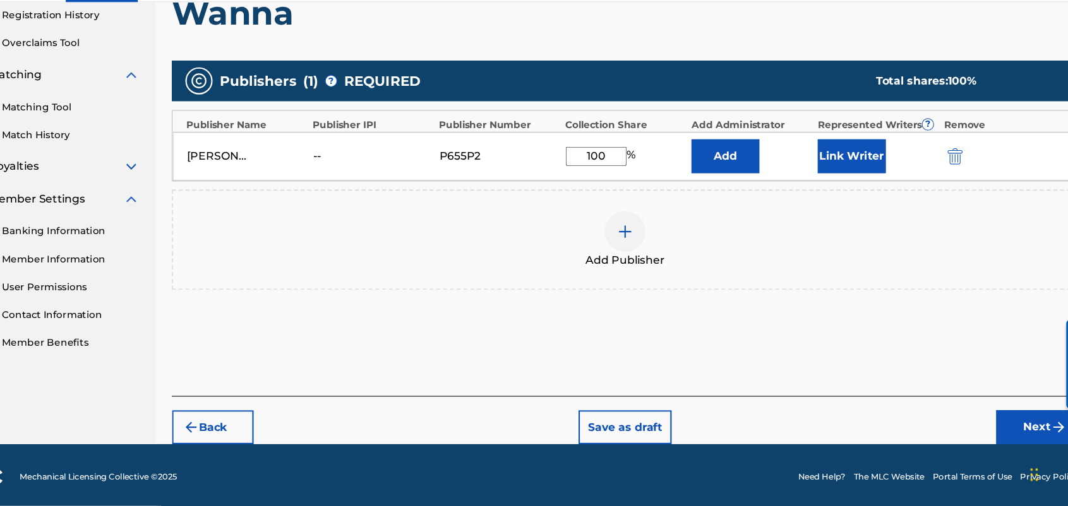
scroll to position [242, 0]
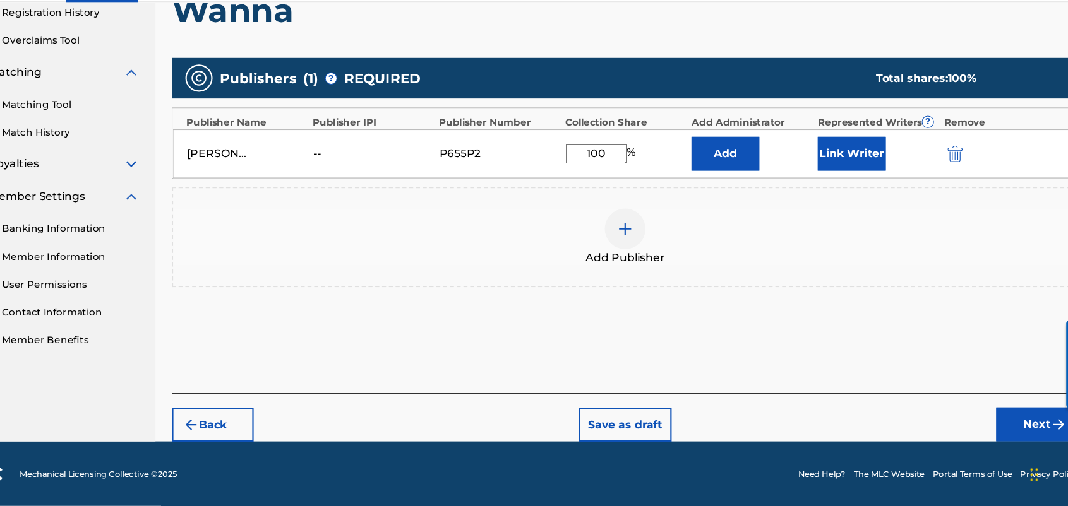
click at [1002, 426] on button "Next" at bounding box center [1015, 431] width 76 height 32
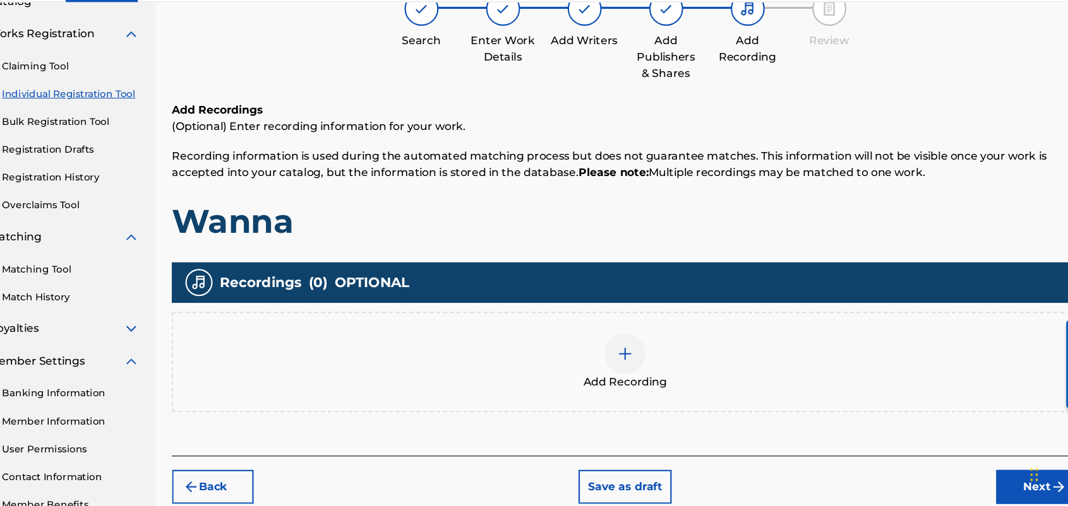
scroll to position [170, 0]
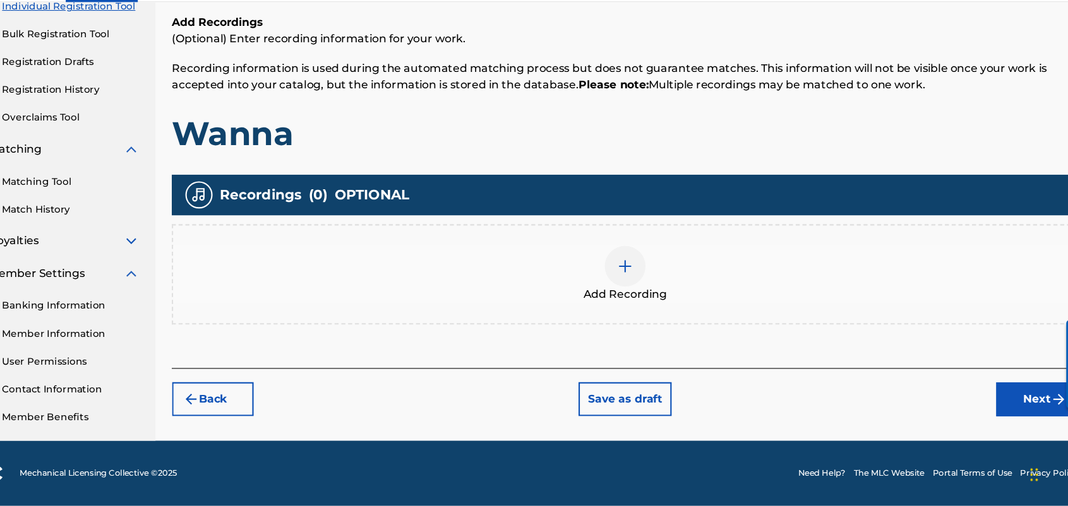
click at [1008, 410] on button "Next" at bounding box center [1015, 407] width 76 height 32
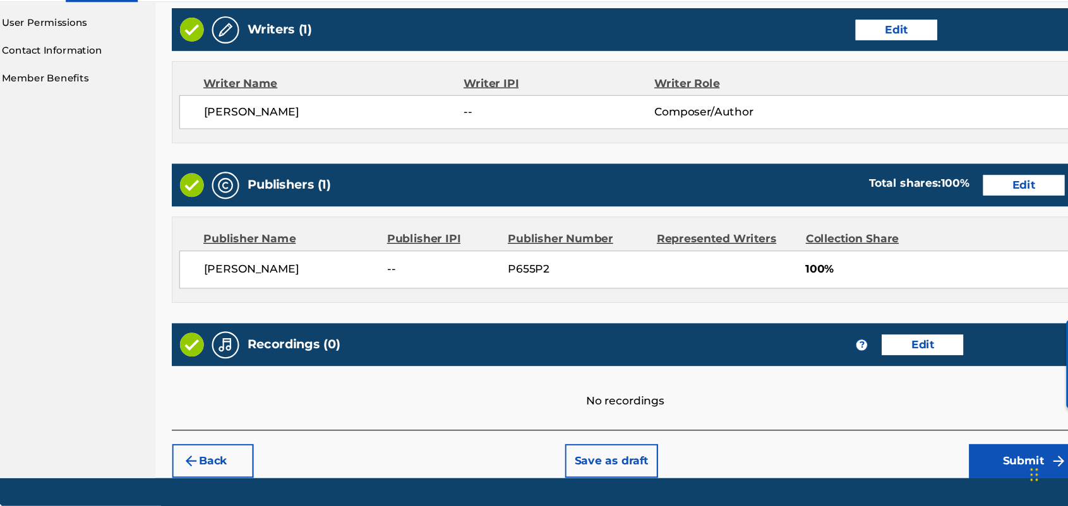
scroll to position [520, 0]
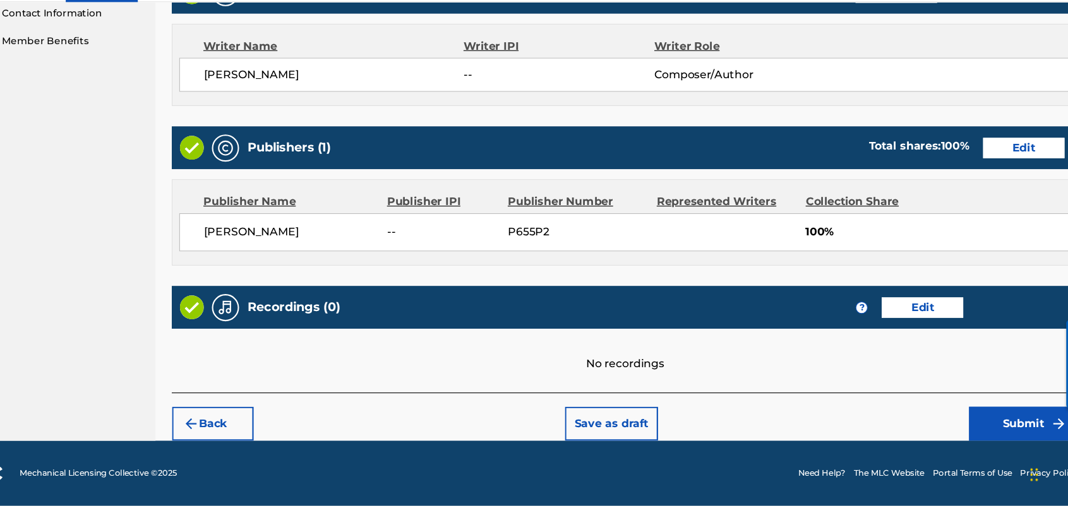
click at [1005, 431] on button "Submit" at bounding box center [1002, 430] width 101 height 32
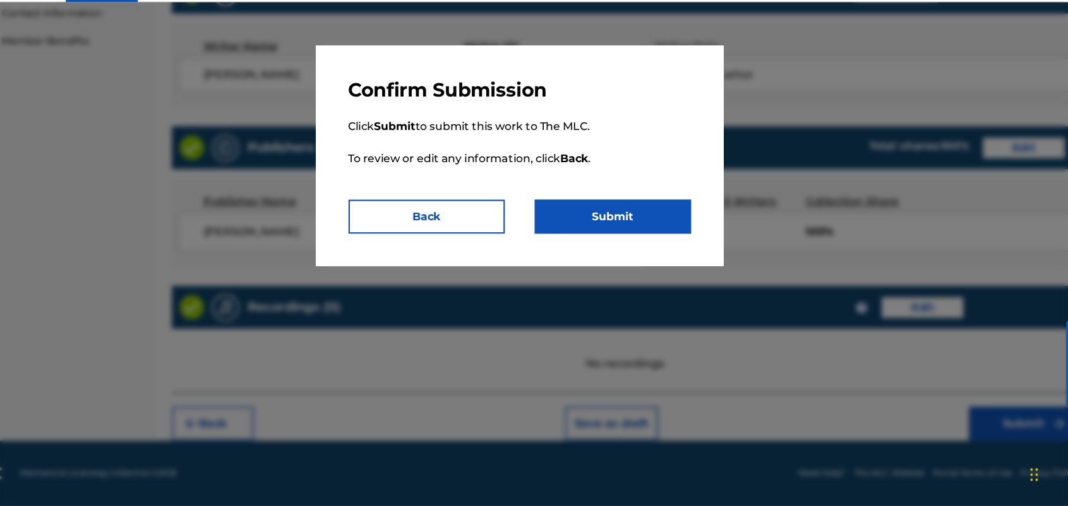
click at [599, 232] on button "Submit" at bounding box center [620, 238] width 145 height 32
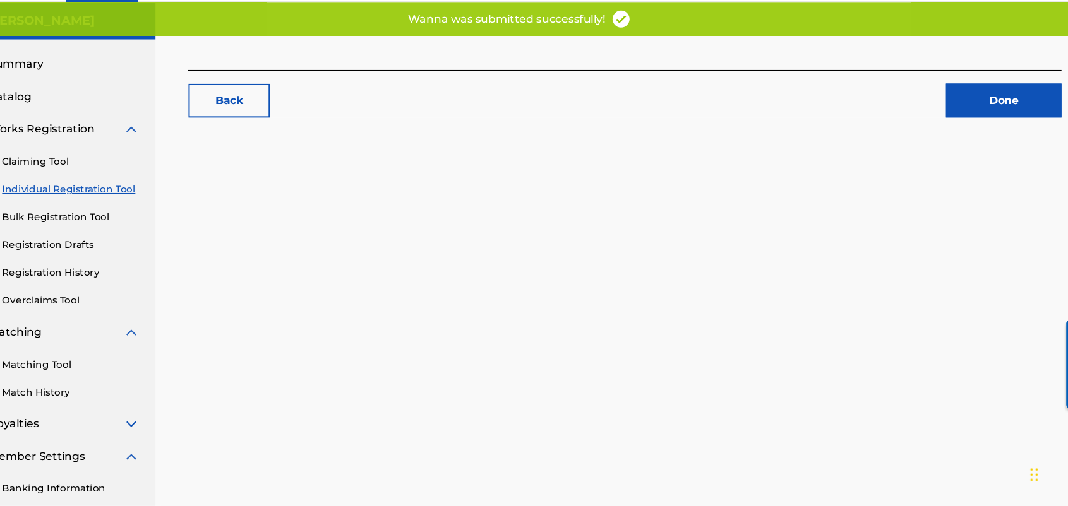
click at [599, 232] on div "Back Done" at bounding box center [632, 342] width 872 height 546
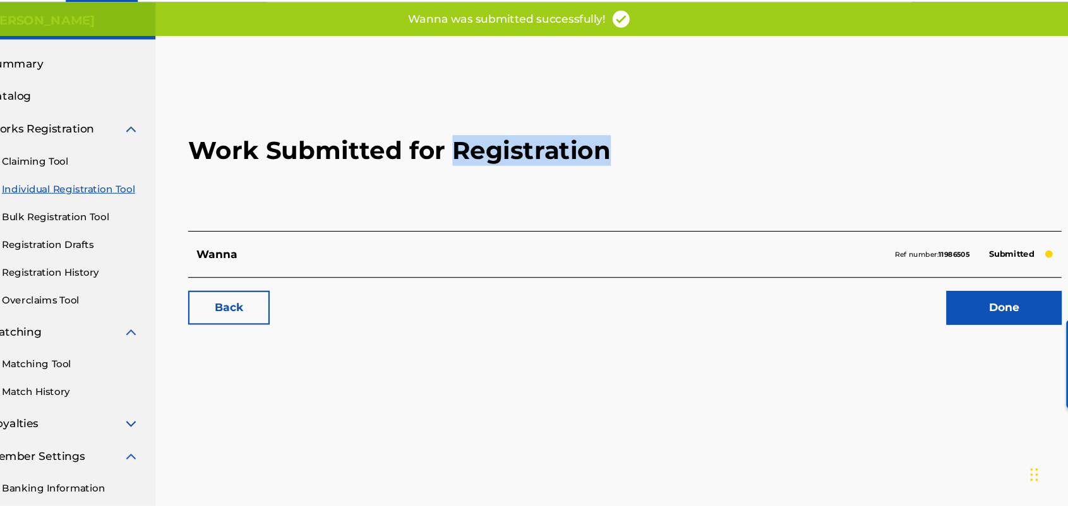
click at [599, 232] on h2 "Work Submitted for Registration" at bounding box center [631, 176] width 811 height 150
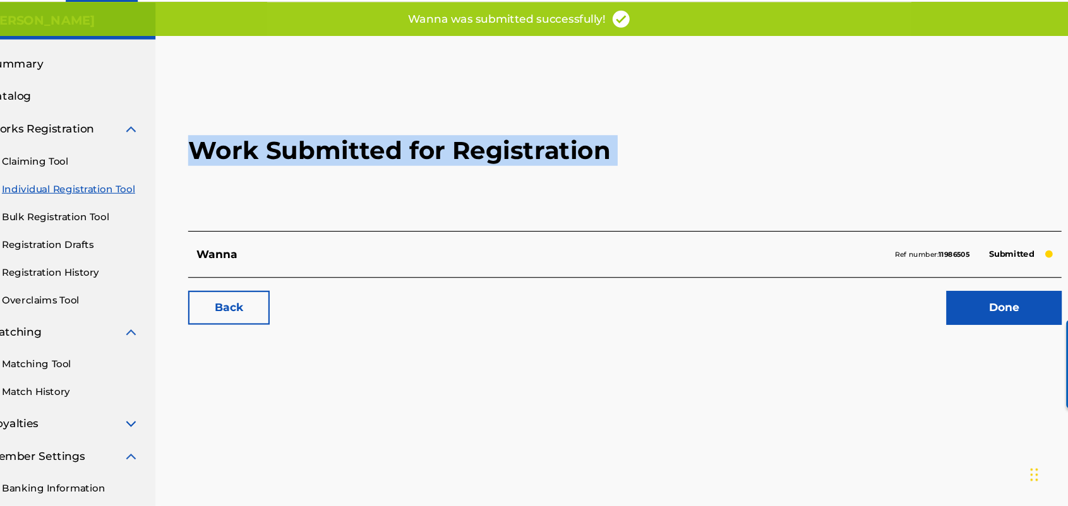
click at [599, 232] on h2 "Work Submitted for Registration" at bounding box center [631, 176] width 811 height 150
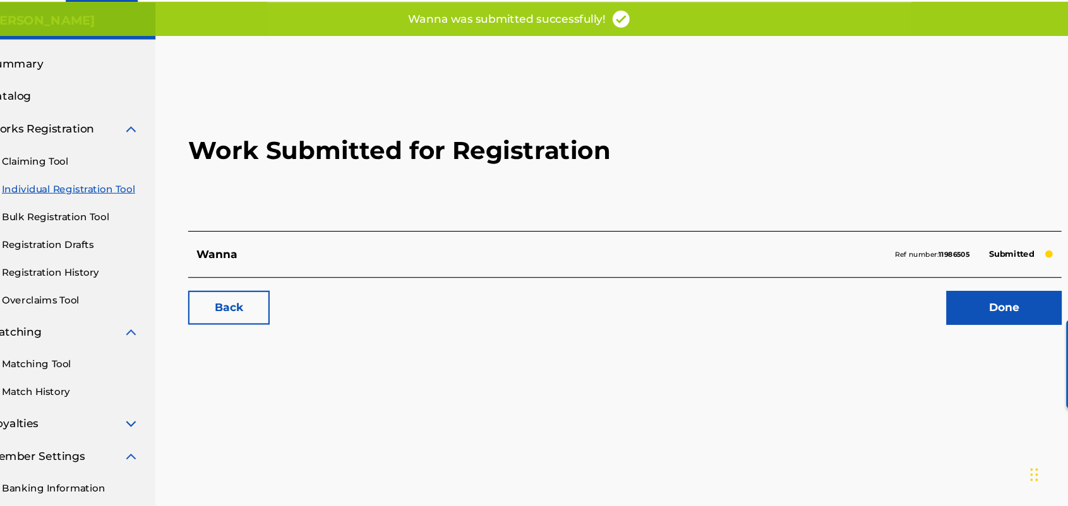
click at [671, 381] on div "Work Submitted for Registration Wanna Ref number: 11986505 Submitted Back Done" at bounding box center [632, 342] width 872 height 546
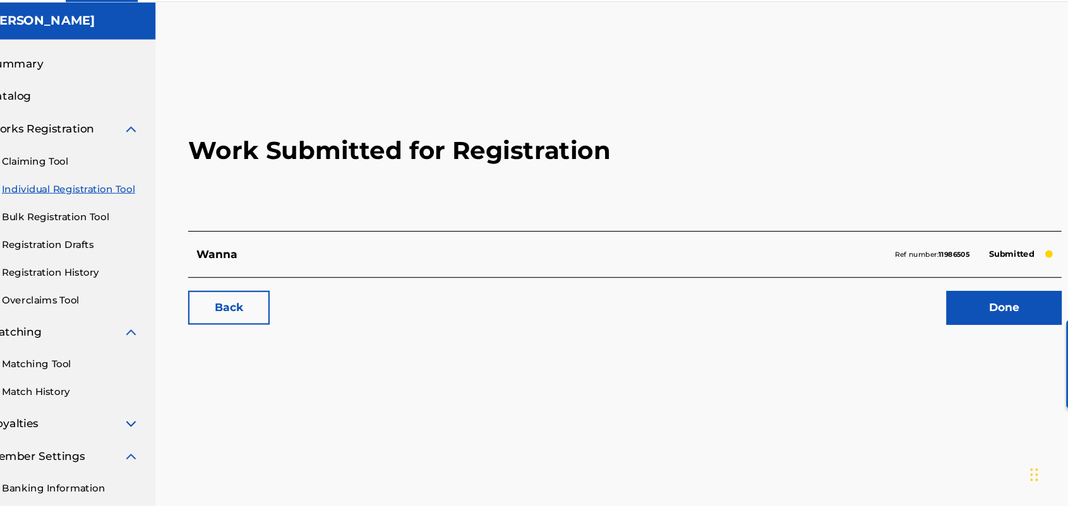
click at [963, 323] on link "Done" at bounding box center [983, 322] width 107 height 32
